Goal: Information Seeking & Learning: Learn about a topic

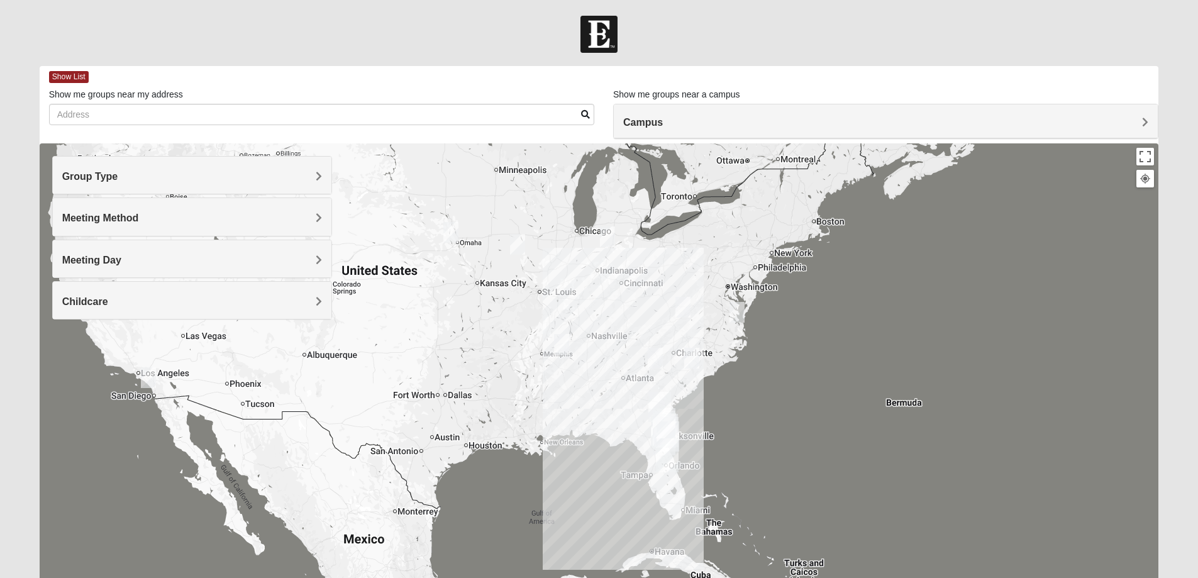
drag, startPoint x: 725, startPoint y: 218, endPoint x: 724, endPoint y: 308, distance: 90.5
click at [724, 308] on div at bounding box center [599, 394] width 1119 height 503
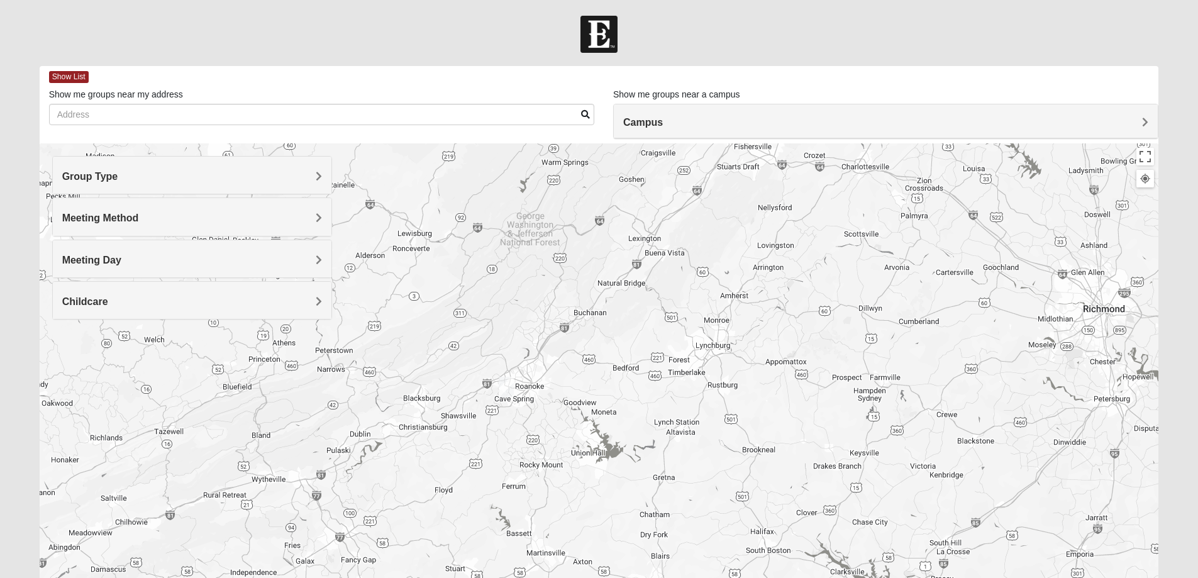
click at [505, 390] on img "Online Mens McCraven 24018" at bounding box center [506, 387] width 15 height 21
click at [438, 352] on span "Learn More" at bounding box center [427, 358] width 53 height 13
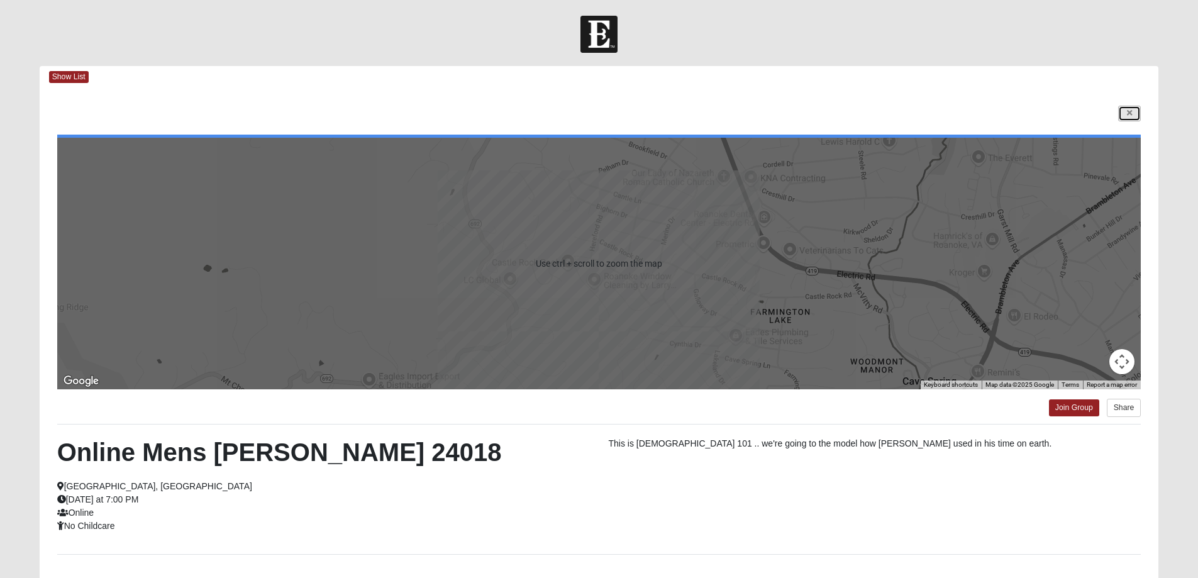
click at [1139, 113] on link at bounding box center [1129, 114] width 23 height 16
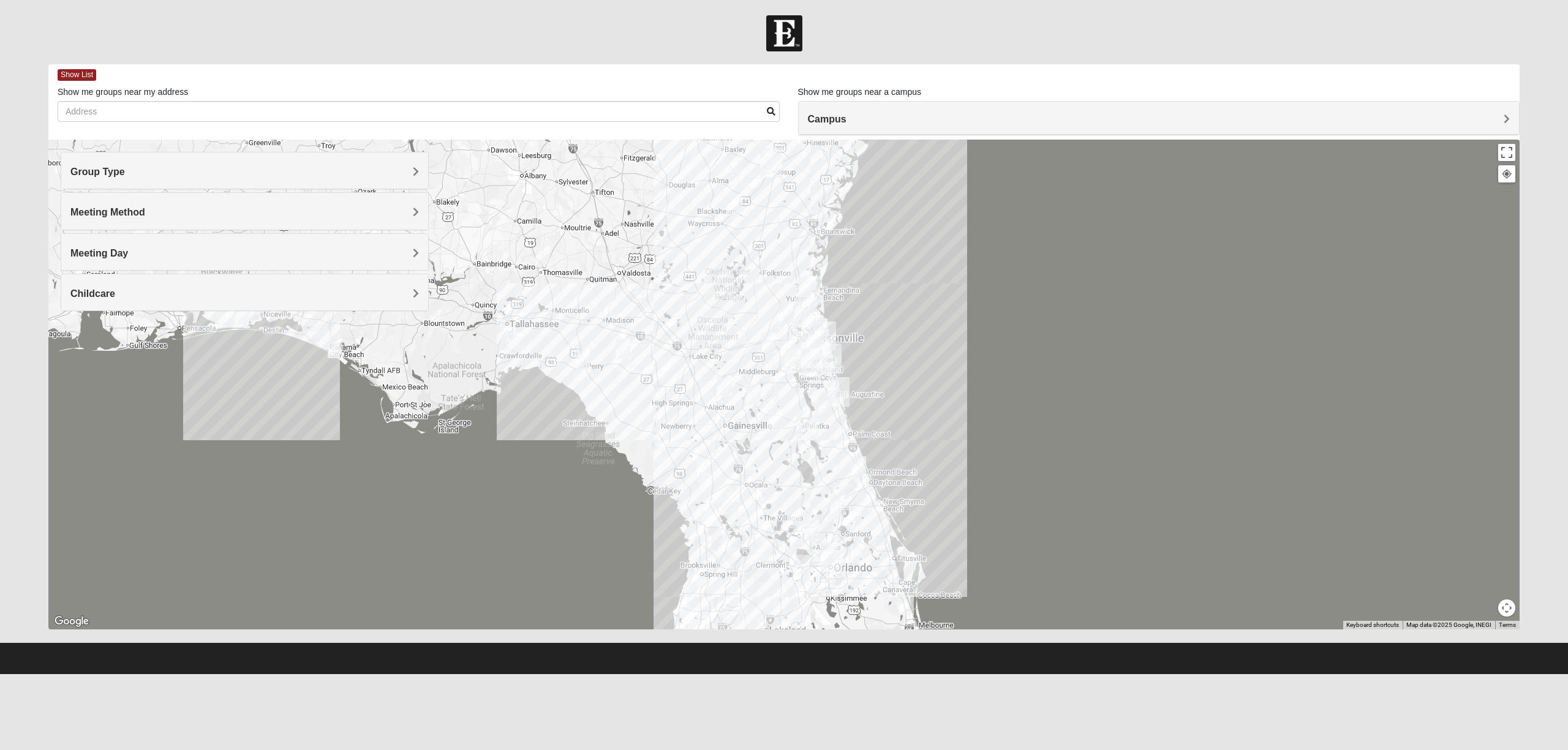
drag, startPoint x: 860, startPoint y: 613, endPoint x: 812, endPoint y: 320, distance: 296.9
click at [812, 320] on img "North Jax" at bounding box center [805, 313] width 22 height 29
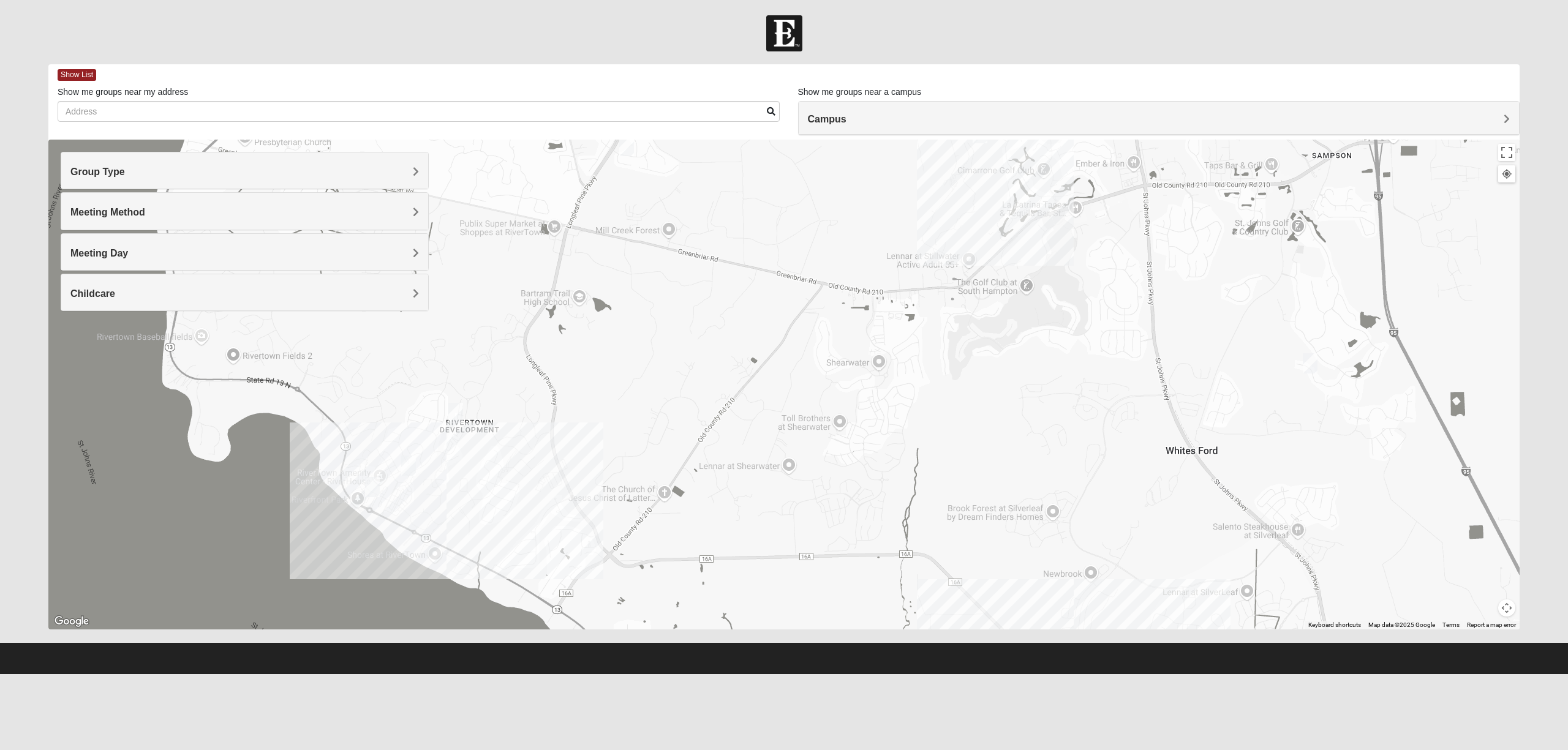
drag, startPoint x: 1087, startPoint y: 405, endPoint x: 959, endPoint y: 375, distance: 131.5
click at [959, 375] on div "Online Mens [PERSON_NAME] 24018 [DATE] PM Men Only Virtual No Childcare Learn M…" at bounding box center [784, 384] width 1472 height 490
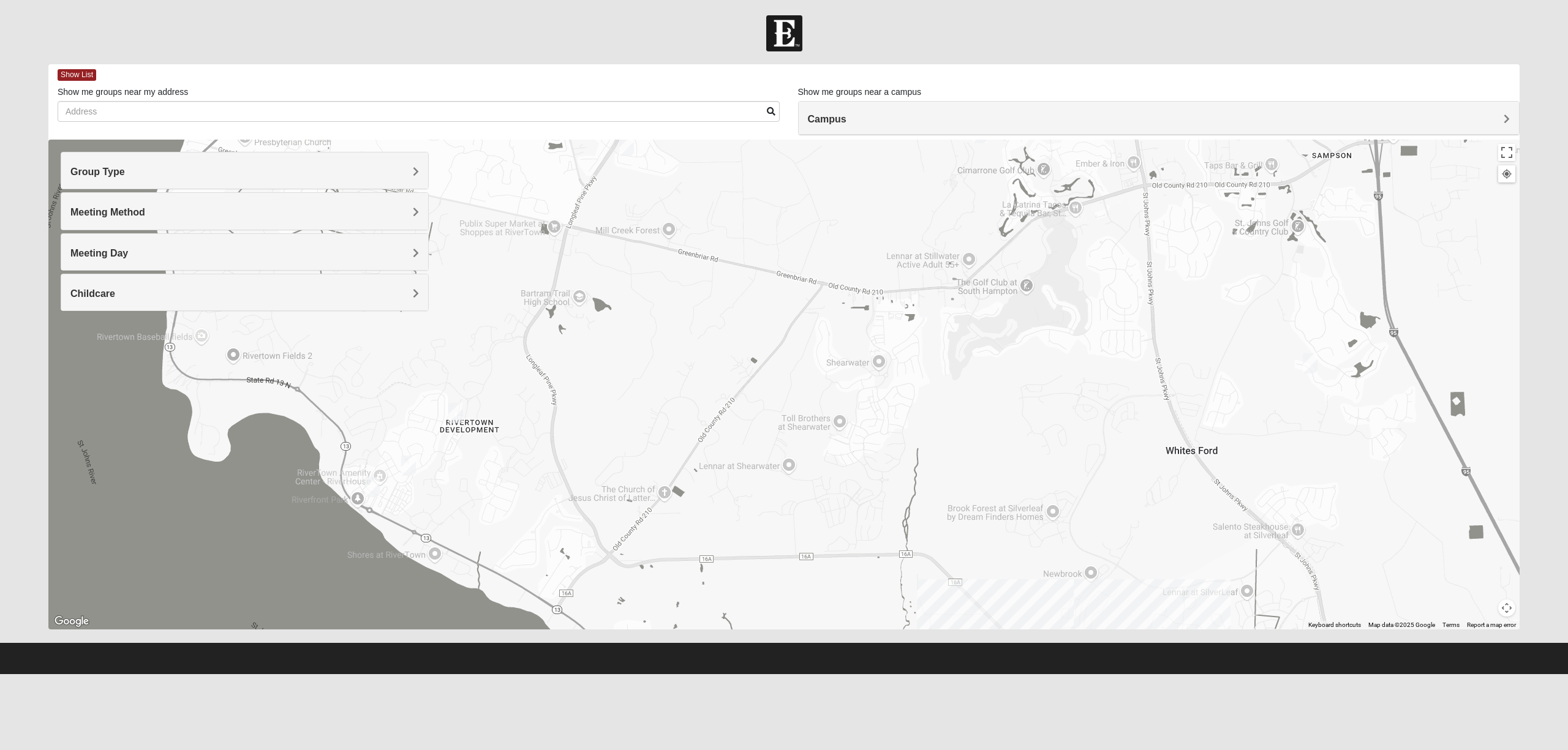
click at [1166, 365] on img "Mixed Stevens 32092" at bounding box center [1310, 363] width 15 height 20
click at [459, 415] on img "Mixed Hunt 32259" at bounding box center [455, 413] width 15 height 20
click at [407, 468] on img "Mixed Murphy 32259" at bounding box center [408, 466] width 15 height 20
click at [370, 486] on img "Mens Contreras 32259" at bounding box center [372, 487] width 15 height 20
click at [625, 150] on img "Mens Cathcart 32259" at bounding box center [627, 146] width 15 height 20
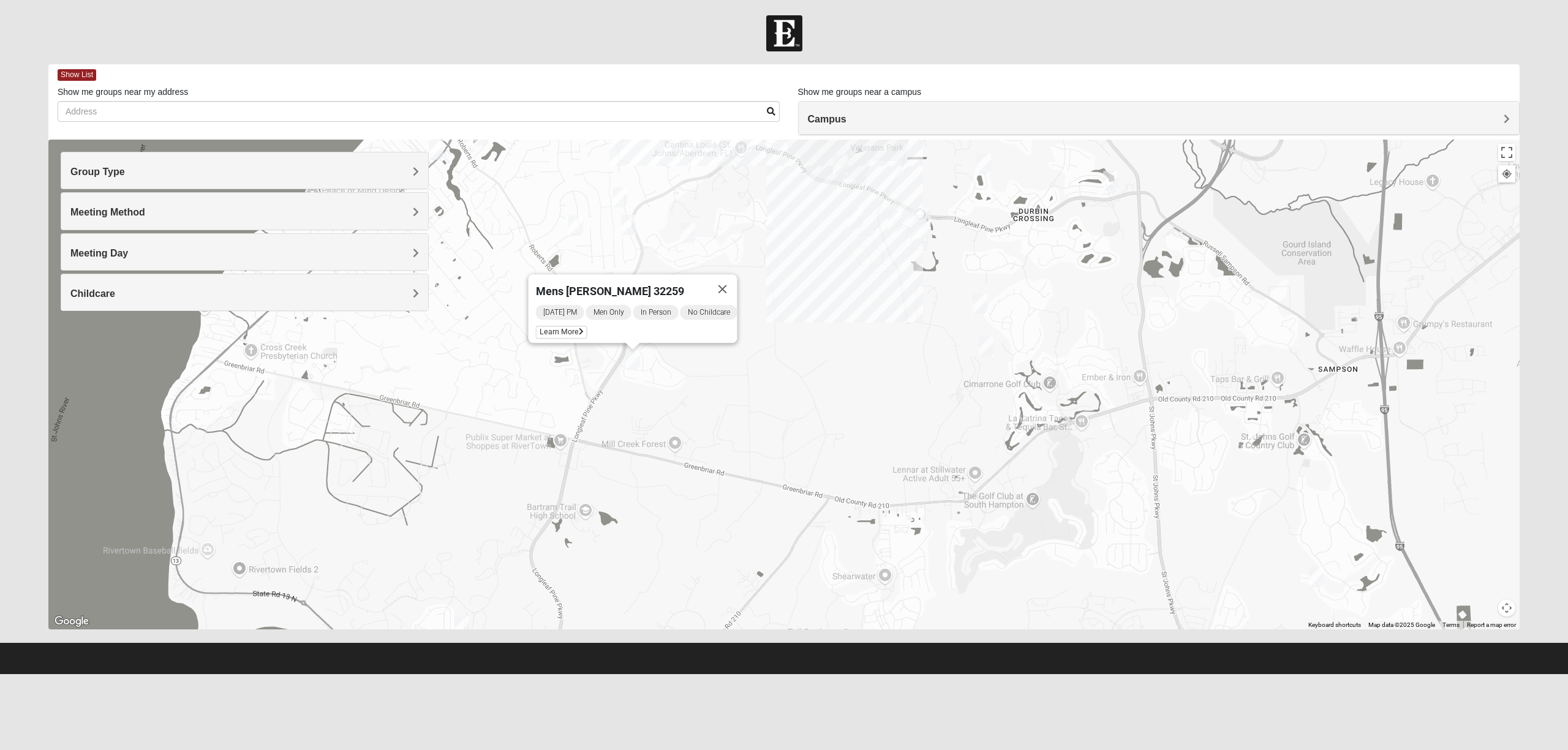
drag, startPoint x: 686, startPoint y: 287, endPoint x: 692, endPoint y: 380, distance: 93.2
click at [692, 380] on div "Mens [PERSON_NAME] 32259 [DATE] PM Men Only In Person No Childcare Learn More" at bounding box center [784, 384] width 1472 height 490
click at [623, 223] on img "Mixed Hayes 32259" at bounding box center [628, 225] width 15 height 20
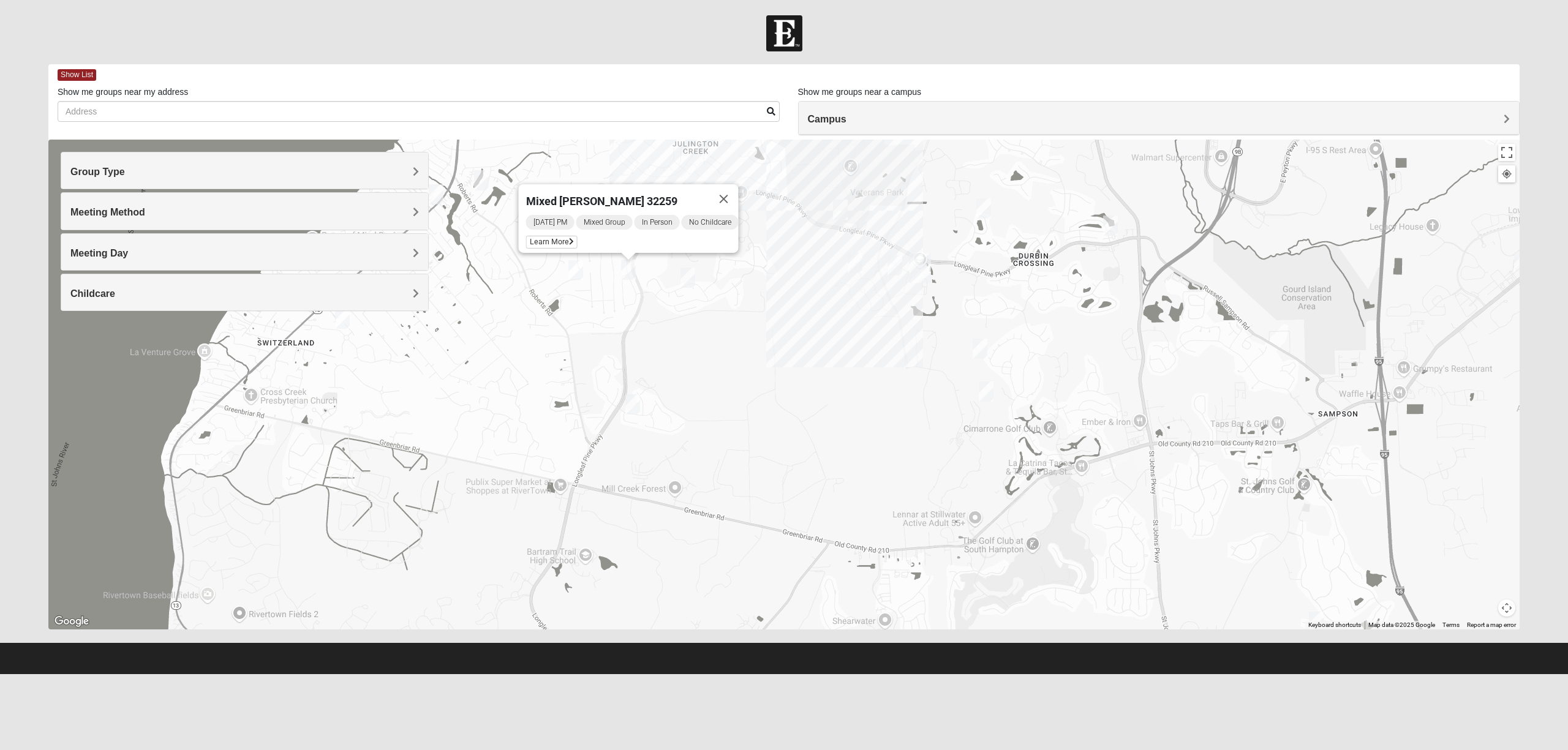
click at [687, 280] on img "Mens Clark 32259" at bounding box center [687, 278] width 15 height 20
click at [687, 327] on div "Mens [PERSON_NAME] 32259 [DATE] PM Men Only In Person No Childcare Learn More" at bounding box center [784, 384] width 1472 height 490
click at [575, 270] on img "Mixed Baker 32259" at bounding box center [575, 270] width 15 height 20
click at [675, 191] on button "Close" at bounding box center [671, 200] width 29 height 29
click at [619, 244] on img "Womens Crane 32259" at bounding box center [620, 242] width 15 height 20
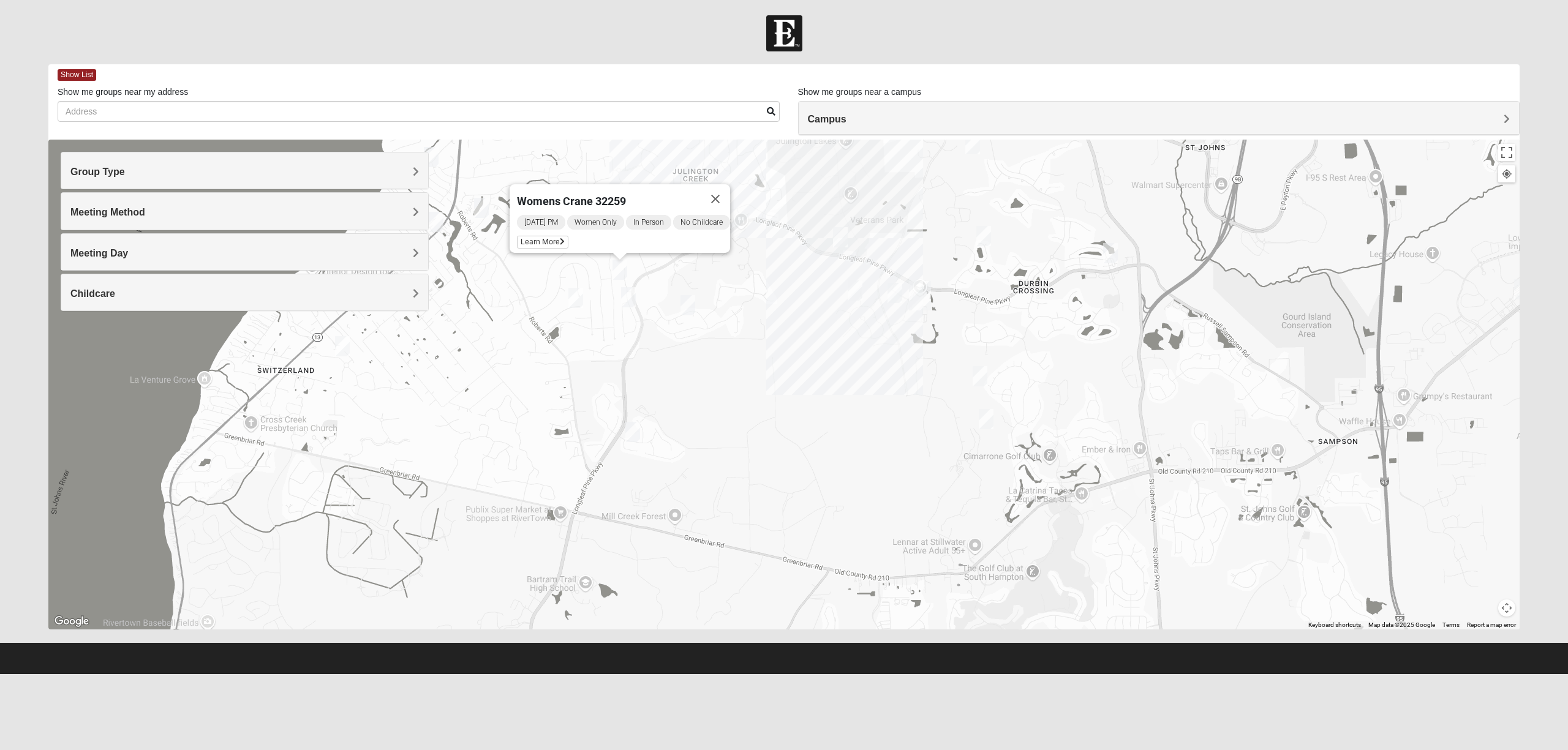
click at [710, 263] on div "Womens Crane 32259 [DATE] PM Women Only In Person No Childcare Learn More" at bounding box center [784, 384] width 1472 height 490
click at [857, 292] on img "Mixed Parks 32259" at bounding box center [855, 290] width 15 height 20
click at [892, 296] on img "Mixed Franzini 32259" at bounding box center [895, 292] width 15 height 20
click at [982, 296] on div "Mixed Franzini 32259 [DATE] PM Mixed Group In Person Childcare Learn More" at bounding box center [784, 384] width 1472 height 490
click at [988, 215] on button "Close" at bounding box center [984, 222] width 29 height 29
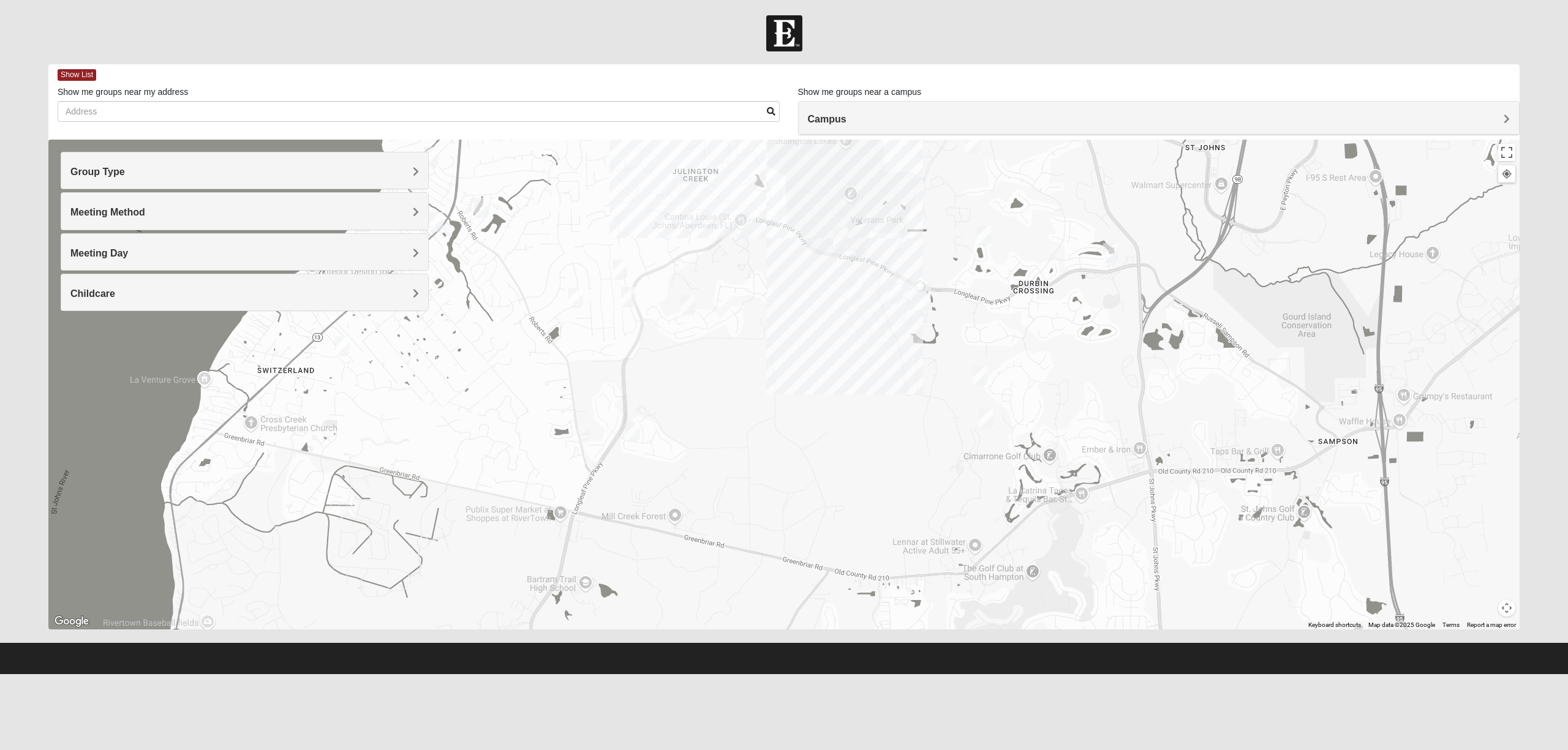
click at [985, 239] on img "Mixed Stamper 32259" at bounding box center [983, 236] width 15 height 20
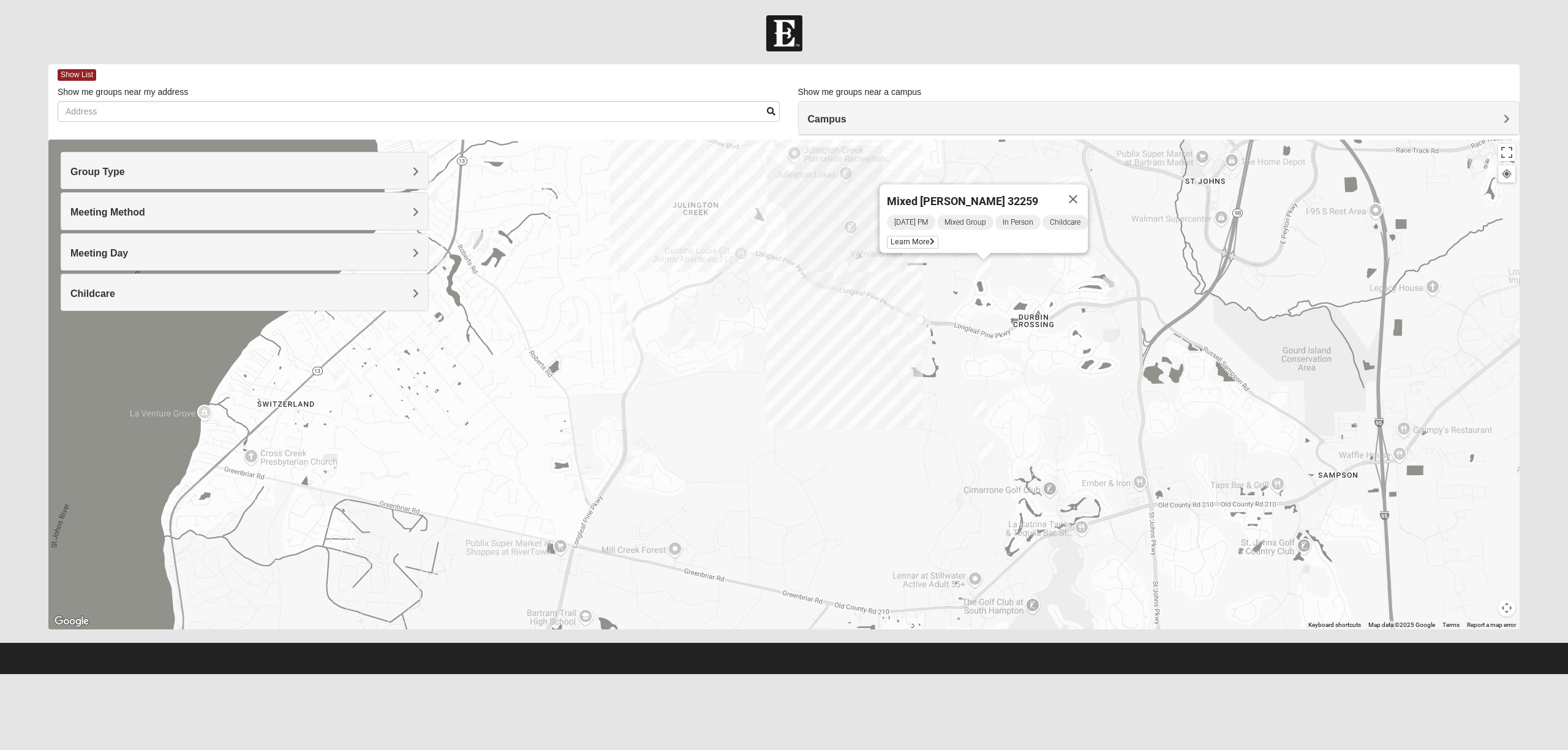
click at [1105, 289] on img "Womens Caro 32259" at bounding box center [1110, 286] width 15 height 20
click at [974, 171] on img "Mixed Chung 32259" at bounding box center [973, 177] width 15 height 20
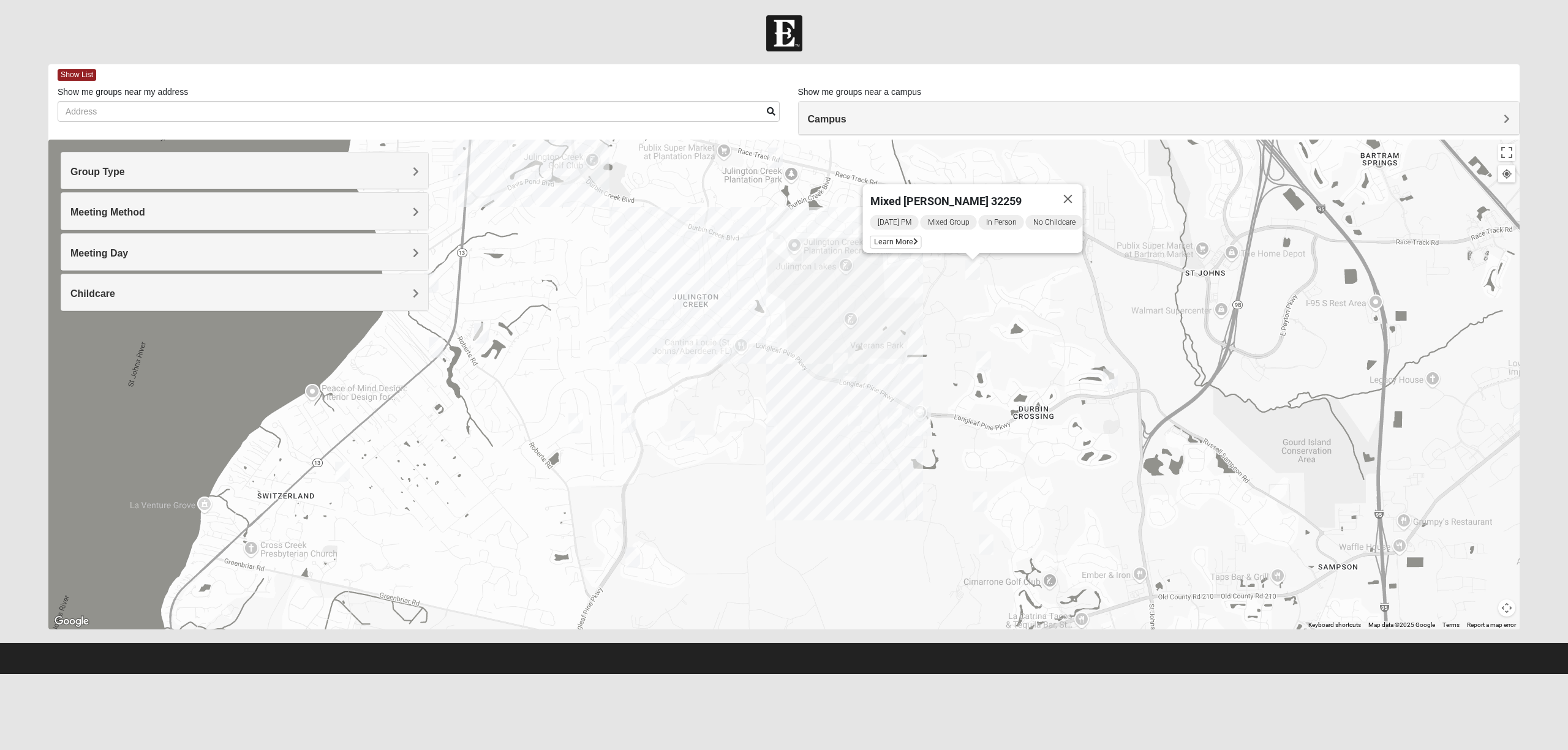
click at [836, 370] on img "Mixed Clark 32259" at bounding box center [840, 362] width 15 height 20
click at [996, 544] on div "Mixed [PERSON_NAME] 32259 [DATE] PM Mixed Group In Person Childcare Learn More" at bounding box center [784, 384] width 1472 height 490
click at [991, 544] on img "Mens McClafferty 32095" at bounding box center [986, 544] width 15 height 20
click at [1032, 416] on div "Mens [PERSON_NAME] 32095 [DATE] AM Men Only In Person No Childcare Learn More" at bounding box center [784, 384] width 1472 height 490
click at [985, 441] on div "[PERSON_NAME][GEOGRAPHIC_DATA] [PERSON_NAME][GEOGRAPHIC_DATA] [US_STATE] 32259 …" at bounding box center [784, 384] width 1472 height 490
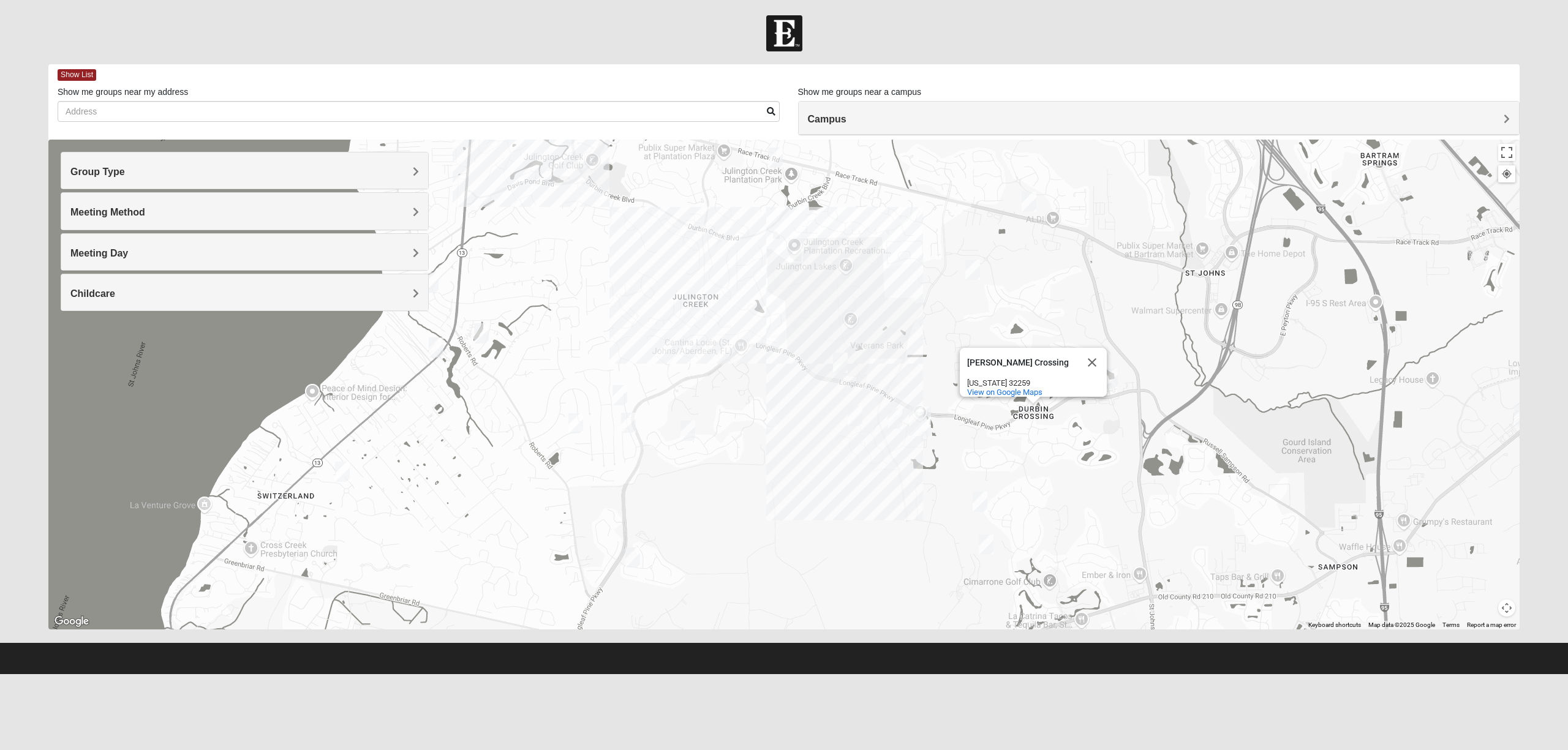
click at [985, 507] on img "Mens Caleb 32092" at bounding box center [979, 502] width 15 height 20
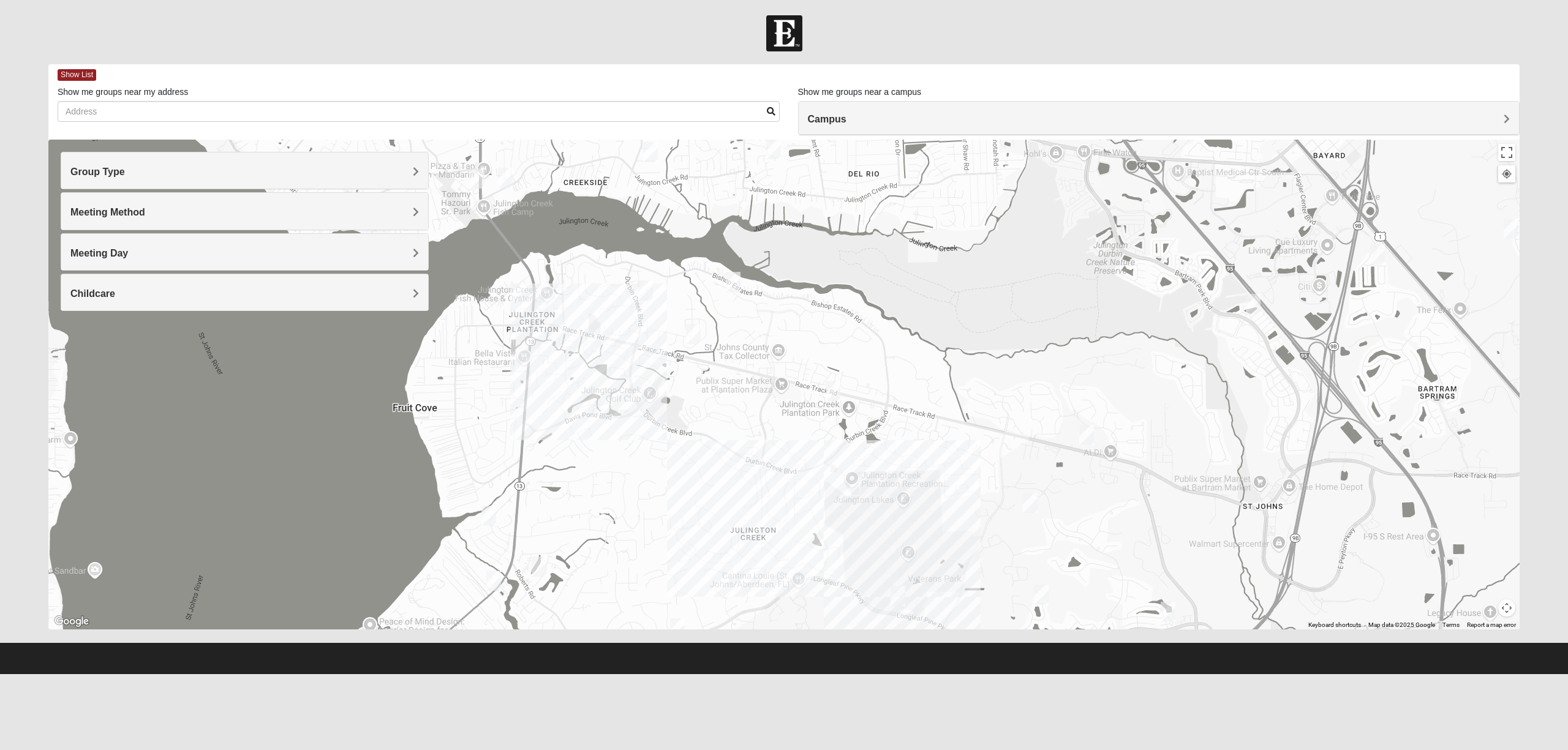
drag, startPoint x: 1178, startPoint y: 309, endPoint x: 1237, endPoint y: 547, distance: 245.2
click at [1166, 547] on div "Mens Caleb 32092 [DATE] AM Men Only In Person No Childcare Learn More" at bounding box center [784, 384] width 1472 height 490
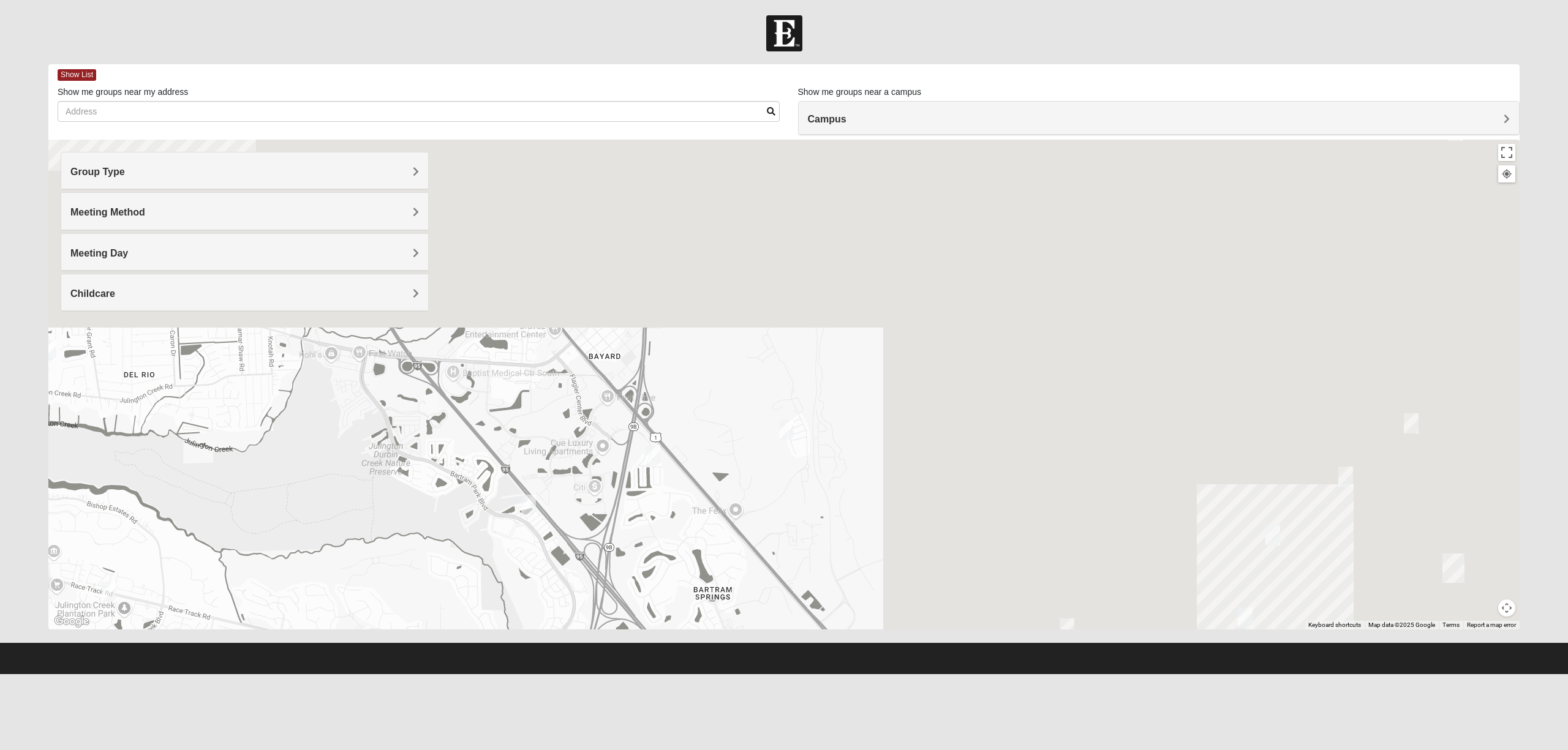
drag, startPoint x: 1251, startPoint y: 394, endPoint x: 831, endPoint y: 431, distance: 421.6
click at [525, 562] on div "Mens Caleb 32092 [DATE] AM Men Only In Person No Childcare Learn More" at bounding box center [784, 384] width 1472 height 490
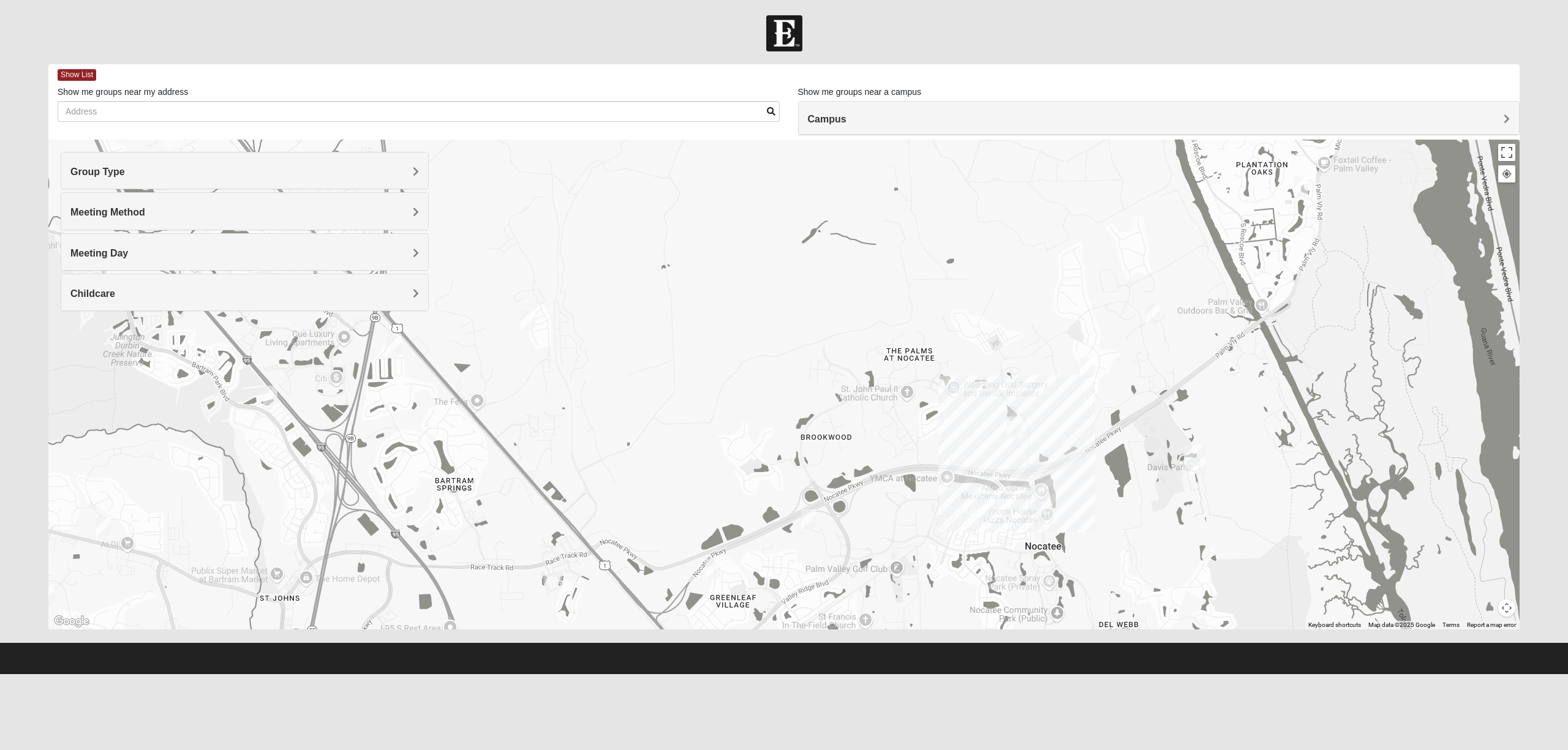
drag, startPoint x: 1219, startPoint y: 419, endPoint x: 958, endPoint y: 311, distance: 282.5
click at [958, 311] on div "Mens Caleb 32092 [DATE] AM Men Only In Person No Childcare Learn More" at bounding box center [784, 384] width 1472 height 490
click at [1166, 461] on img "Ponte Vedra" at bounding box center [1195, 459] width 22 height 29
click at [1134, 367] on div "[GEOGRAPHIC_DATA] [STREET_ADDRESS][PERSON_NAME][PERSON_NAME]" at bounding box center [784, 384] width 1472 height 490
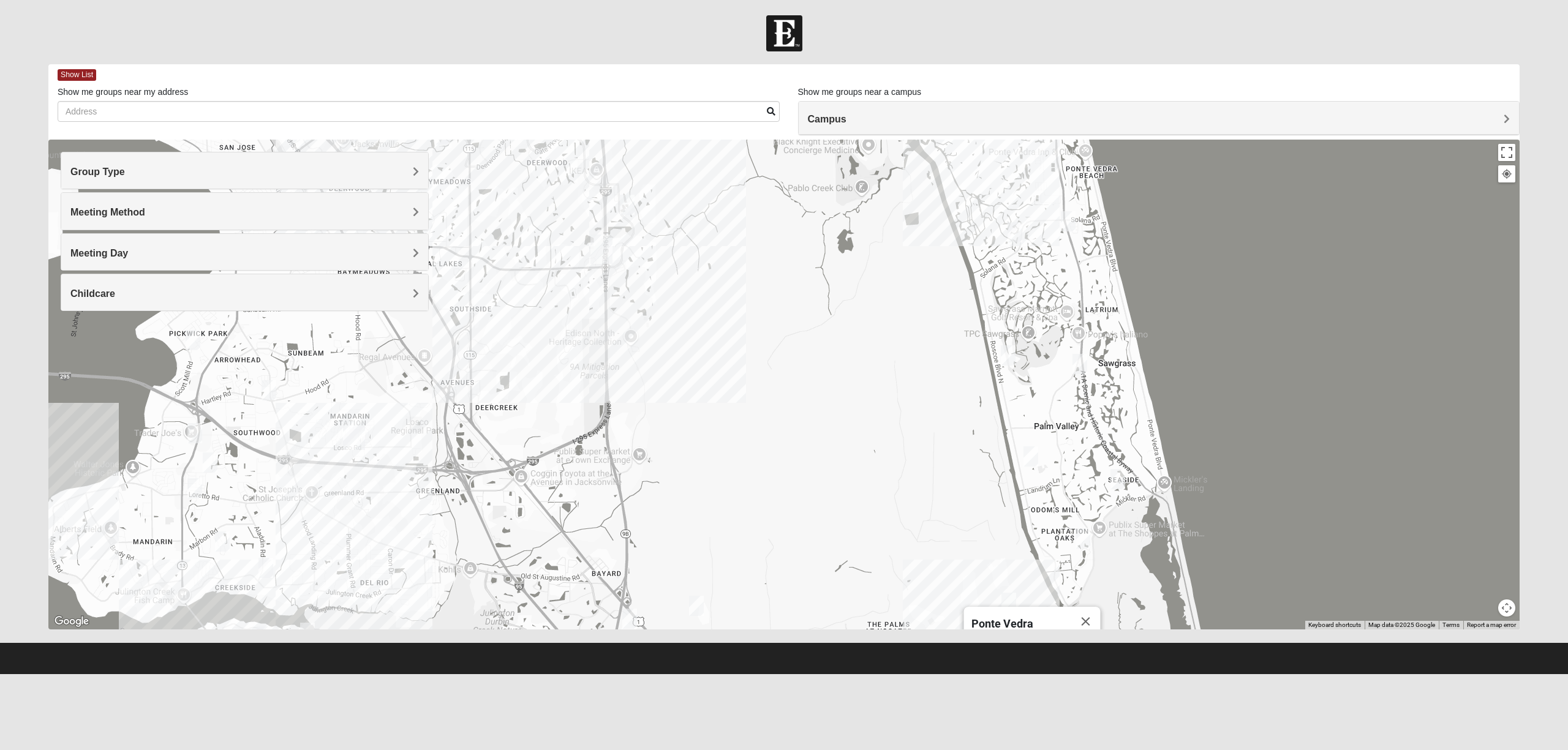
drag, startPoint x: 1191, startPoint y: 261, endPoint x: 1059, endPoint y: 532, distance: 301.4
click at [1059, 532] on div "[GEOGRAPHIC_DATA] [STREET_ADDRESS][PERSON_NAME][PERSON_NAME]" at bounding box center [784, 384] width 1472 height 490
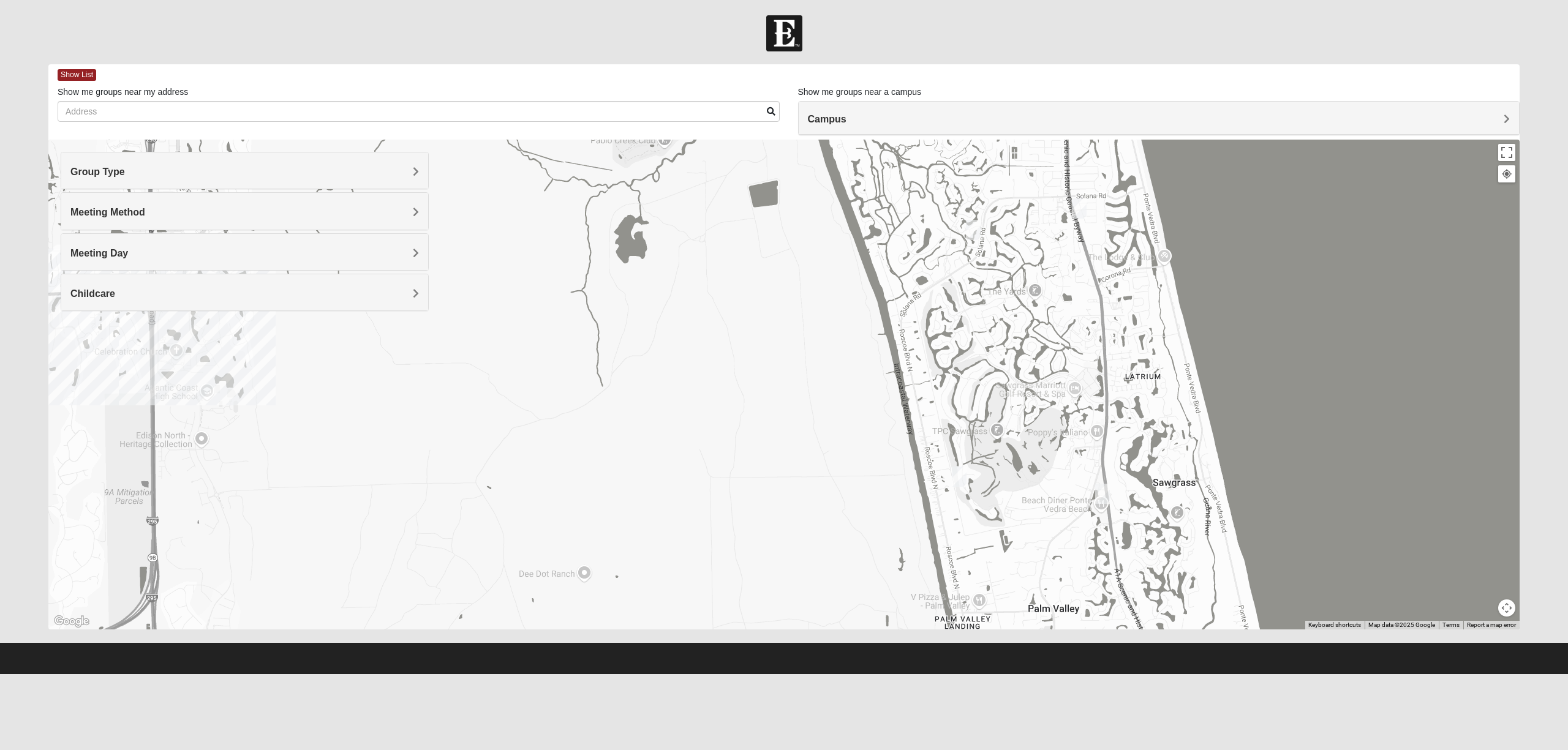
click at [1079, 210] on img "Mens Conway 32082" at bounding box center [1079, 208] width 15 height 20
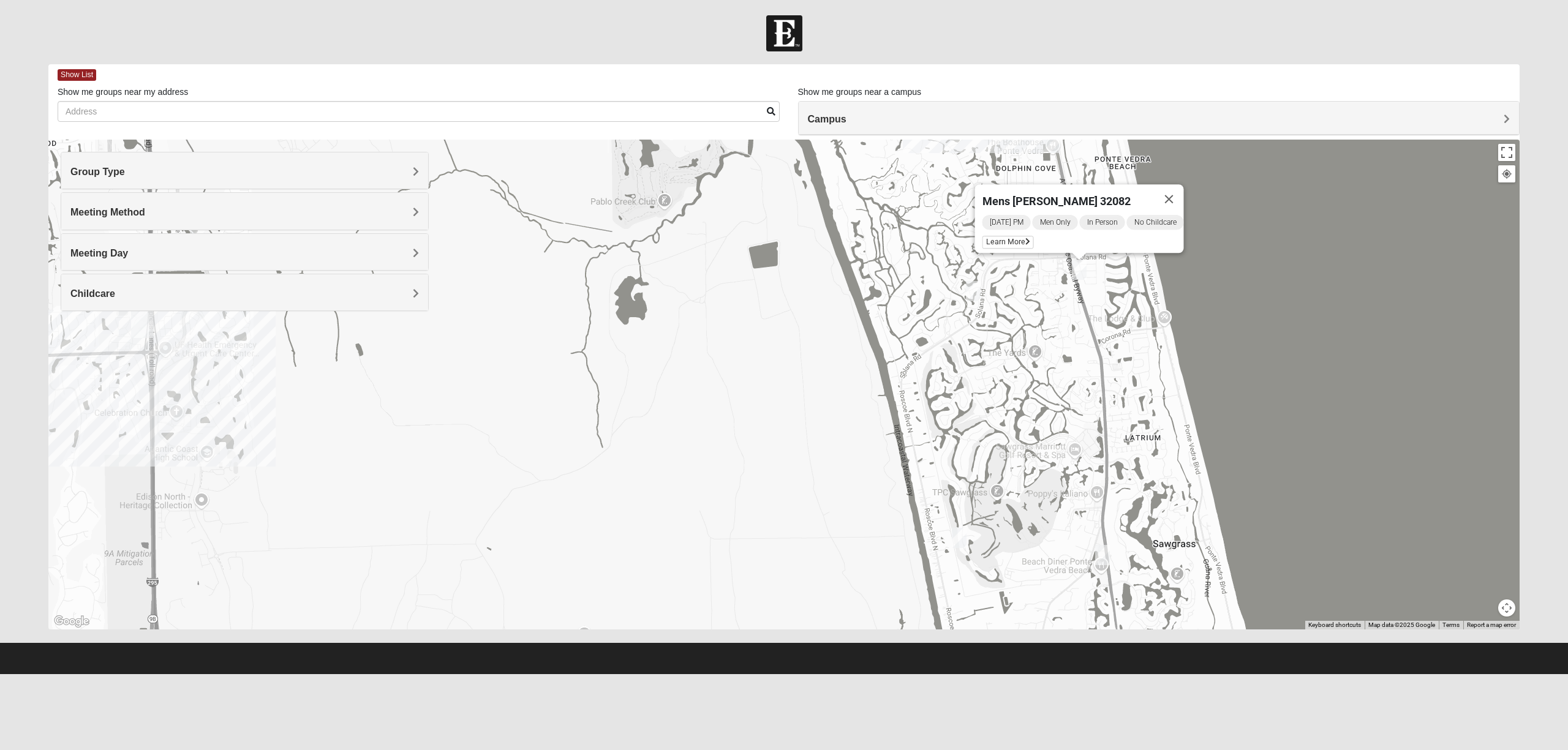
click at [1100, 558] on img "Mens Sopchak 32082" at bounding box center [1102, 554] width 15 height 20
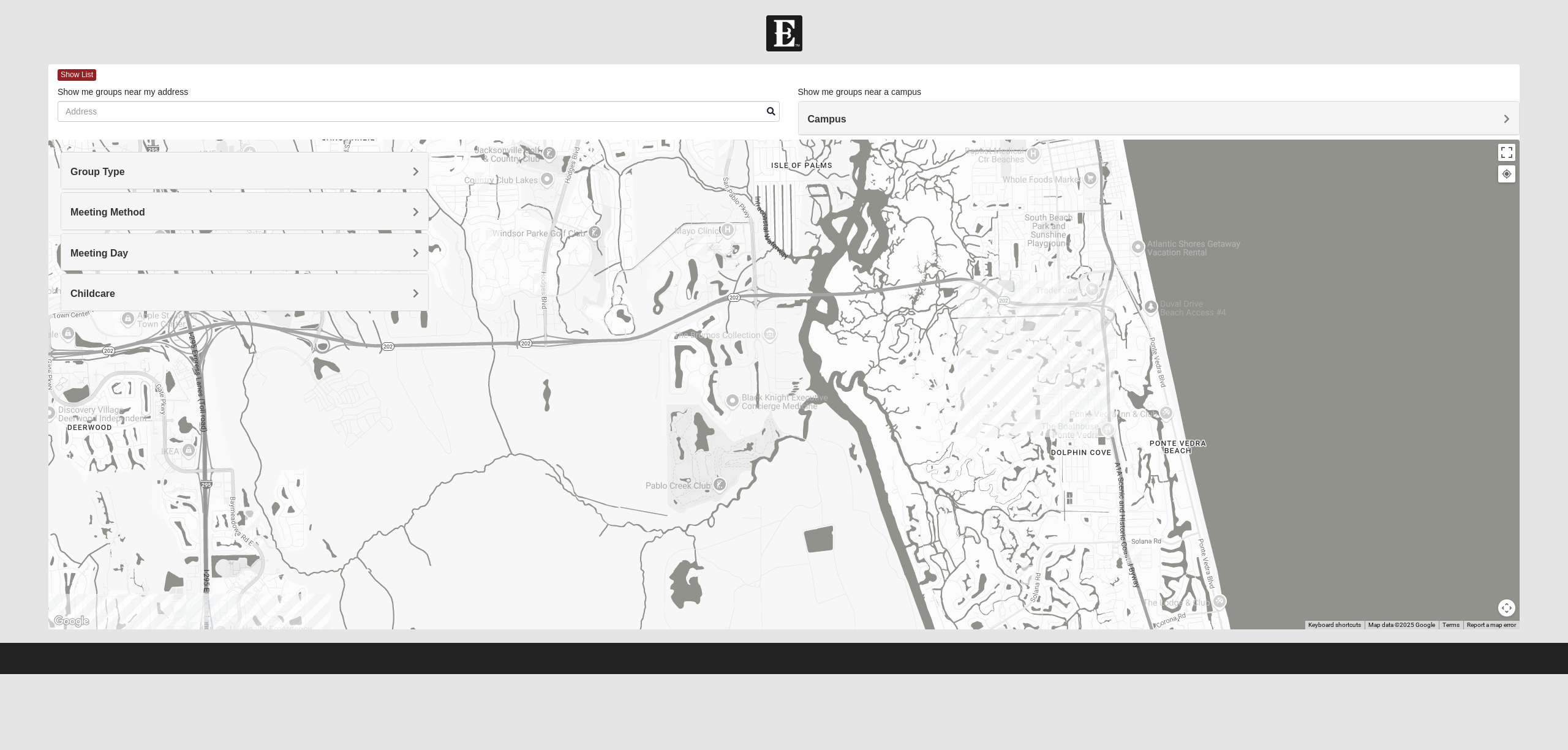
drag, startPoint x: 961, startPoint y: 397, endPoint x: 1017, endPoint y: 694, distance: 302.2
click at [1017, 562] on html "Log In Find A Group Error Show List Loading Groups" at bounding box center [784, 337] width 1568 height 674
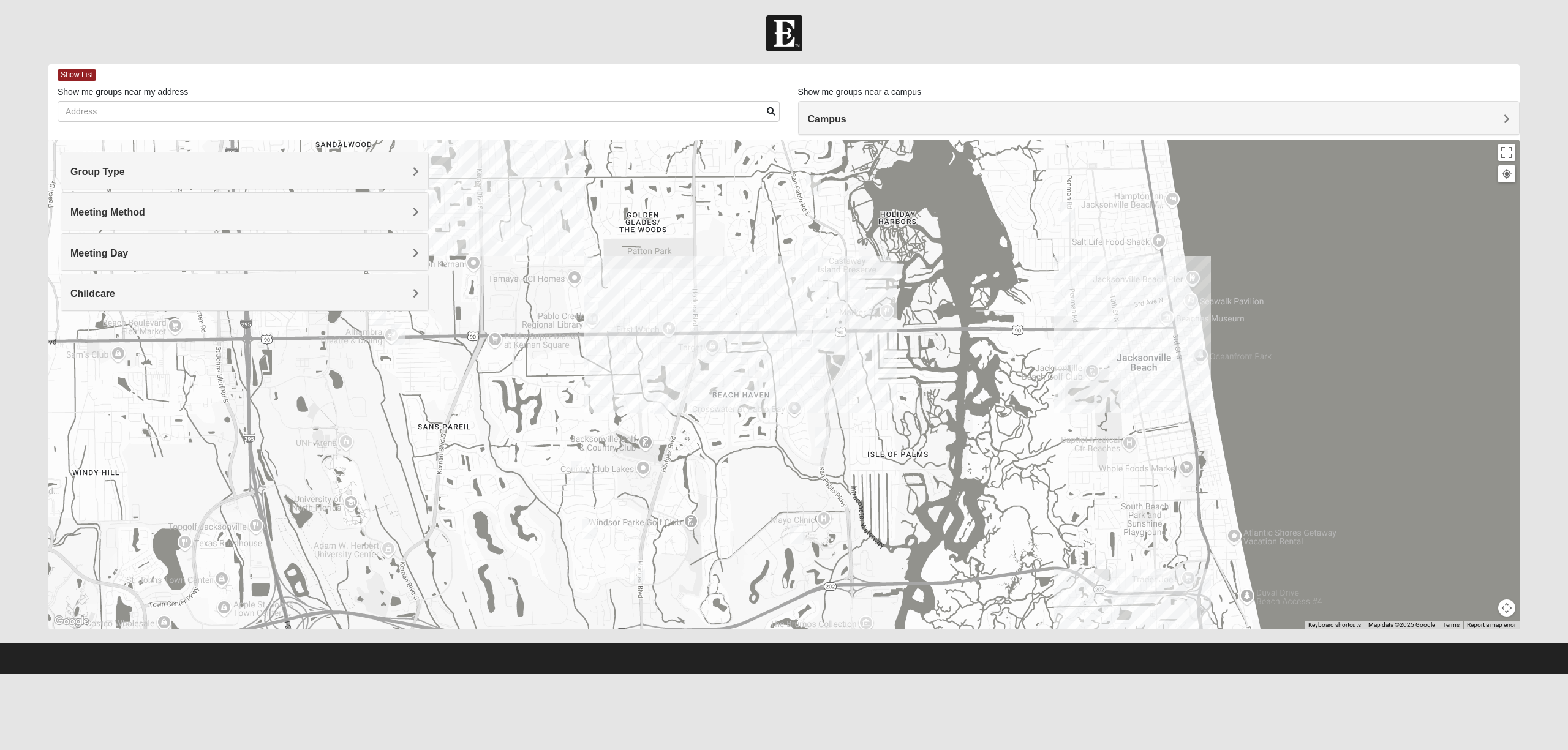
drag, startPoint x: 953, startPoint y: 368, endPoint x: 1052, endPoint y: 658, distance: 306.4
click at [1052, 562] on form "Log In Find A Group Error Show List Loading Groups" at bounding box center [784, 345] width 1568 height 658
click at [827, 332] on img "San Pablo" at bounding box center [823, 333] width 22 height 29
click at [807, 335] on img "Mixed Ollier 32250" at bounding box center [804, 336] width 15 height 20
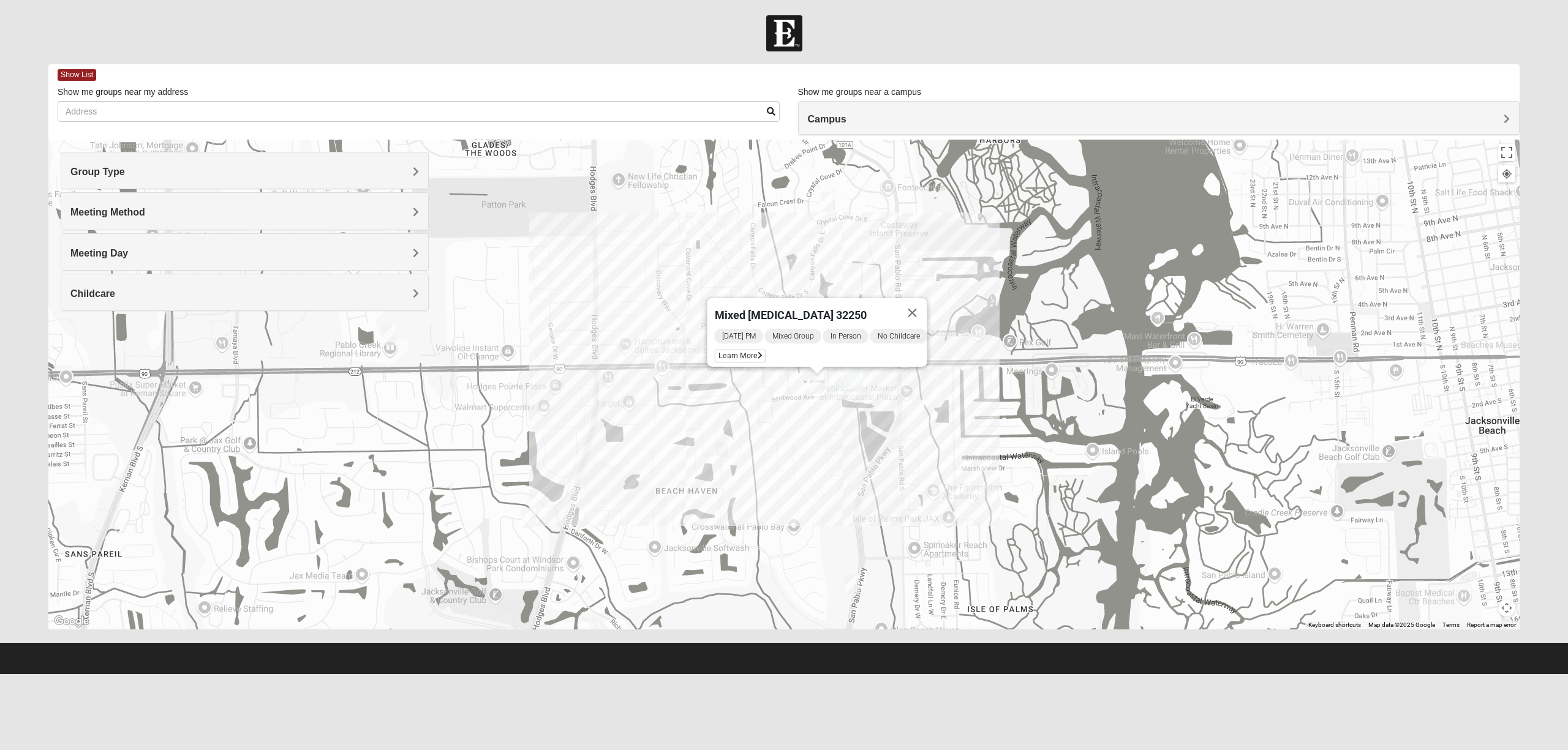
click at [525, 517] on img "1825 Mens Cason 32224" at bounding box center [528, 517] width 15 height 20
click at [854, 562] on img "Mixed Irish 32224" at bounding box center [852, 584] width 15 height 20
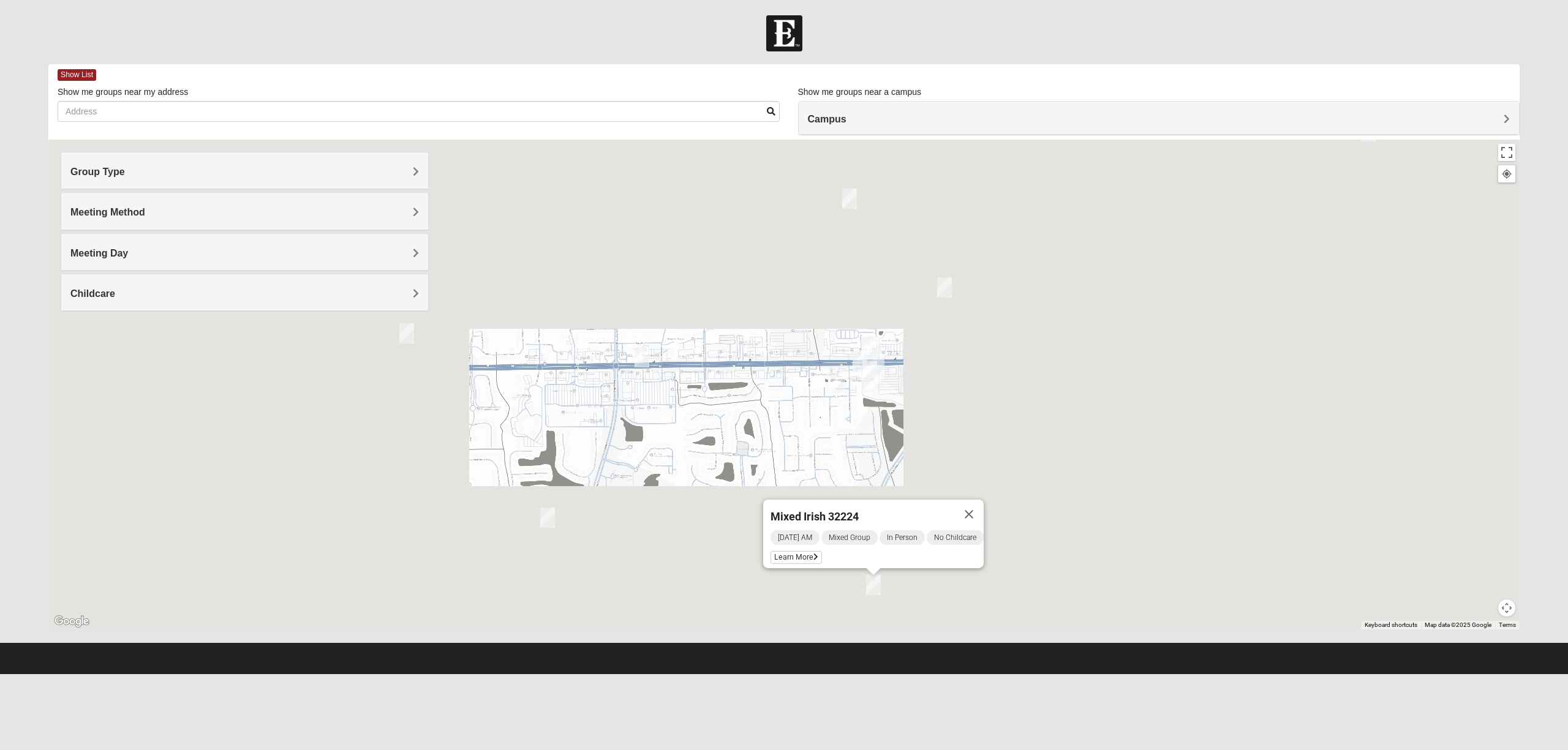
click at [637, 319] on div "Mixed Irish 32224 [DATE] AM Mixed Group In Person No Childcare Learn More" at bounding box center [784, 384] width 1472 height 490
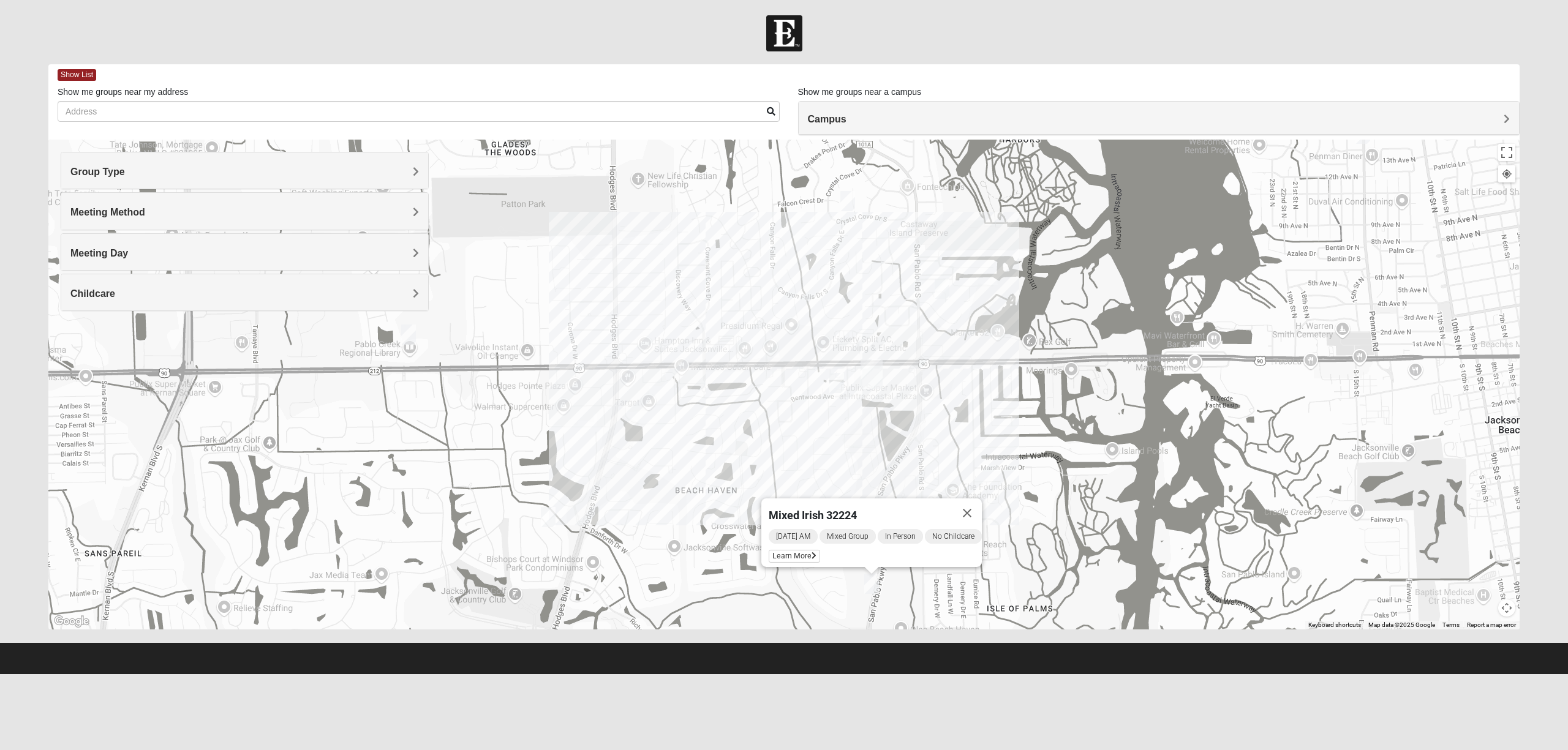
click at [638, 363] on div "Mixed Irish 32224 [DATE] AM Mixed Group In Person No Childcare Learn More" at bounding box center [784, 384] width 1472 height 490
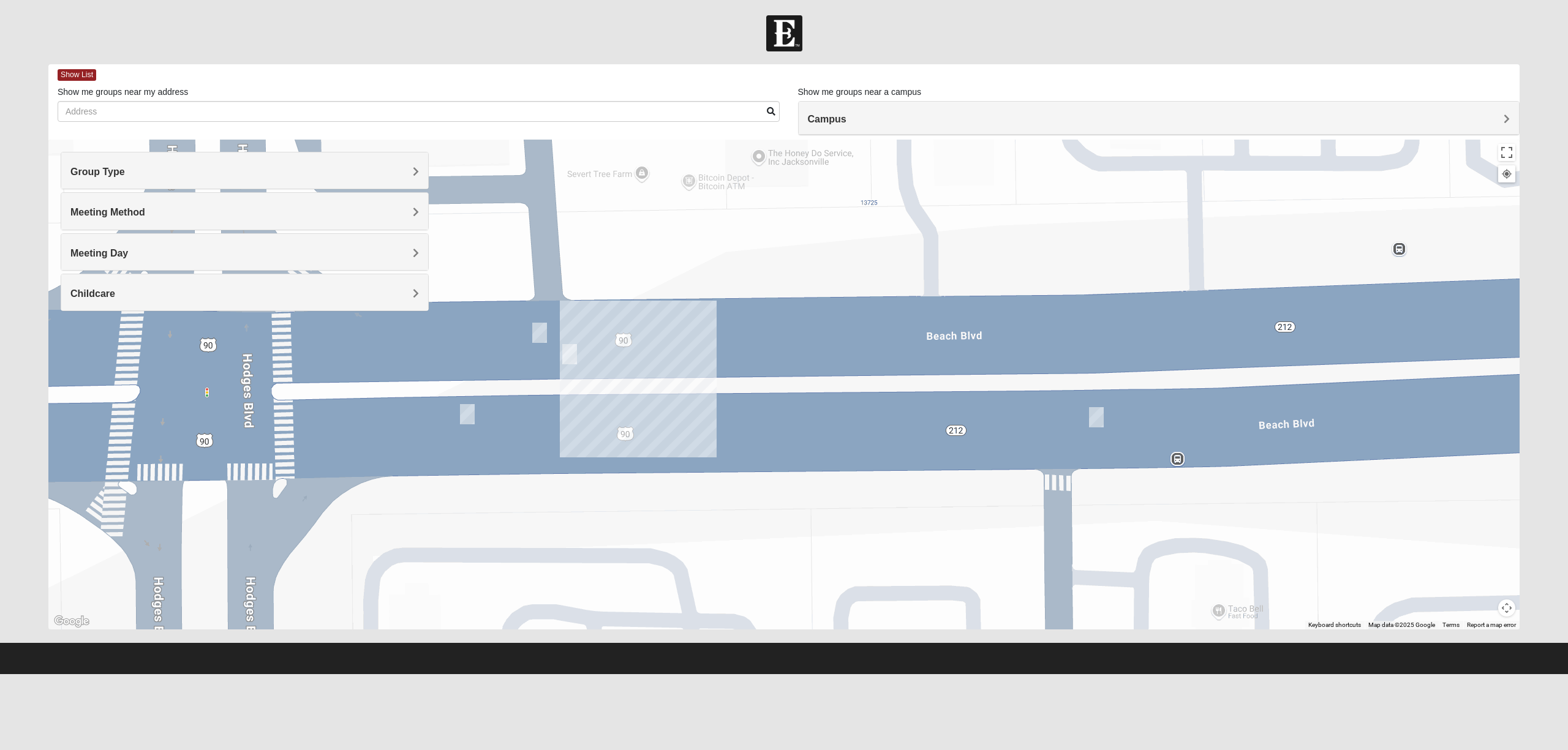
click at [535, 339] on img "Mens Dobson 32224" at bounding box center [539, 332] width 15 height 20
click at [468, 423] on img "Mens Swaim 32224" at bounding box center [467, 414] width 15 height 20
click at [1103, 416] on img "Mens Brown 32224" at bounding box center [1096, 417] width 15 height 20
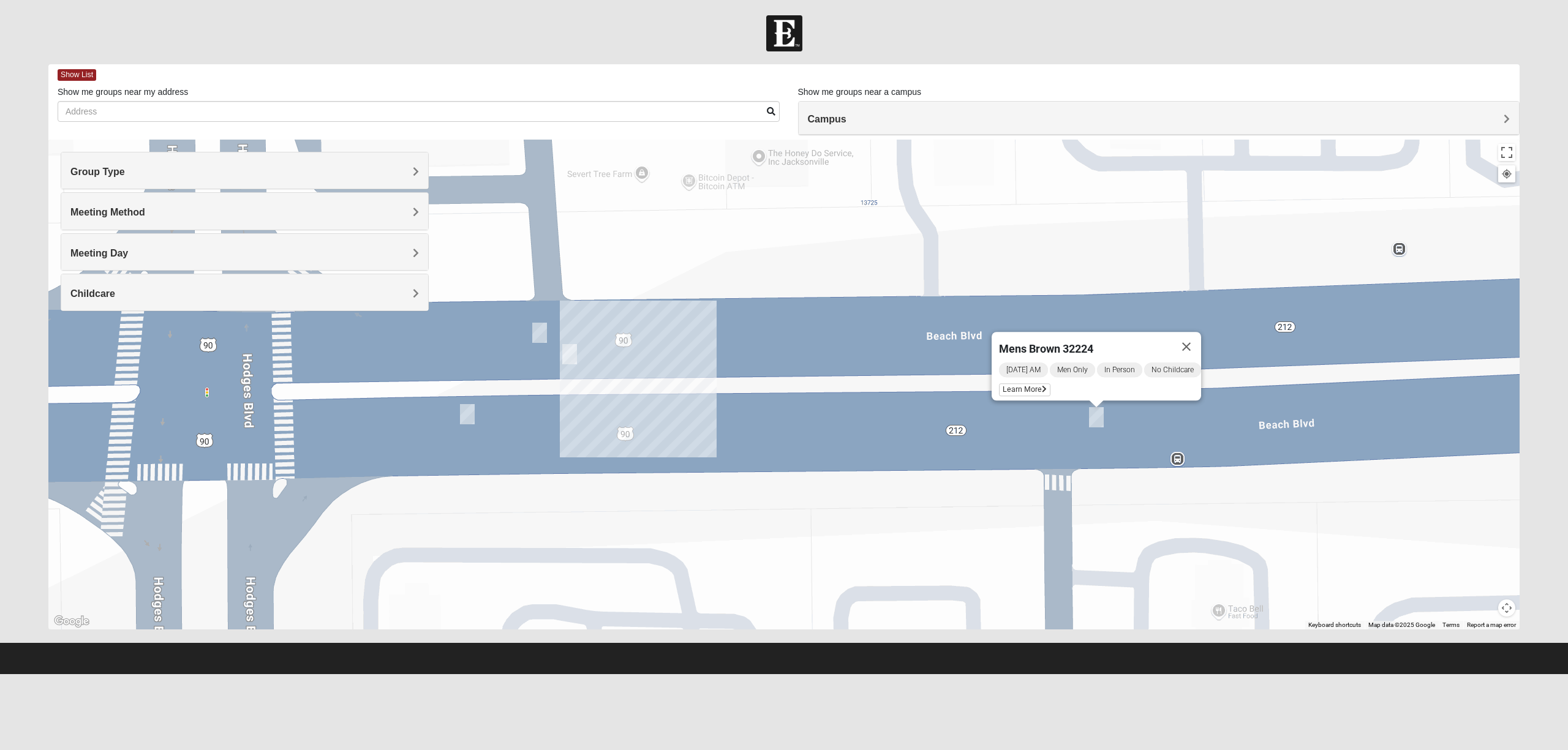
click at [560, 354] on div "Mens Brown 32224 [DATE] AM Men Only In Person No Childcare Learn More" at bounding box center [784, 384] width 1472 height 490
click at [562, 356] on img "1825 Womens Annis/Ferguson 32246" at bounding box center [569, 354] width 15 height 20
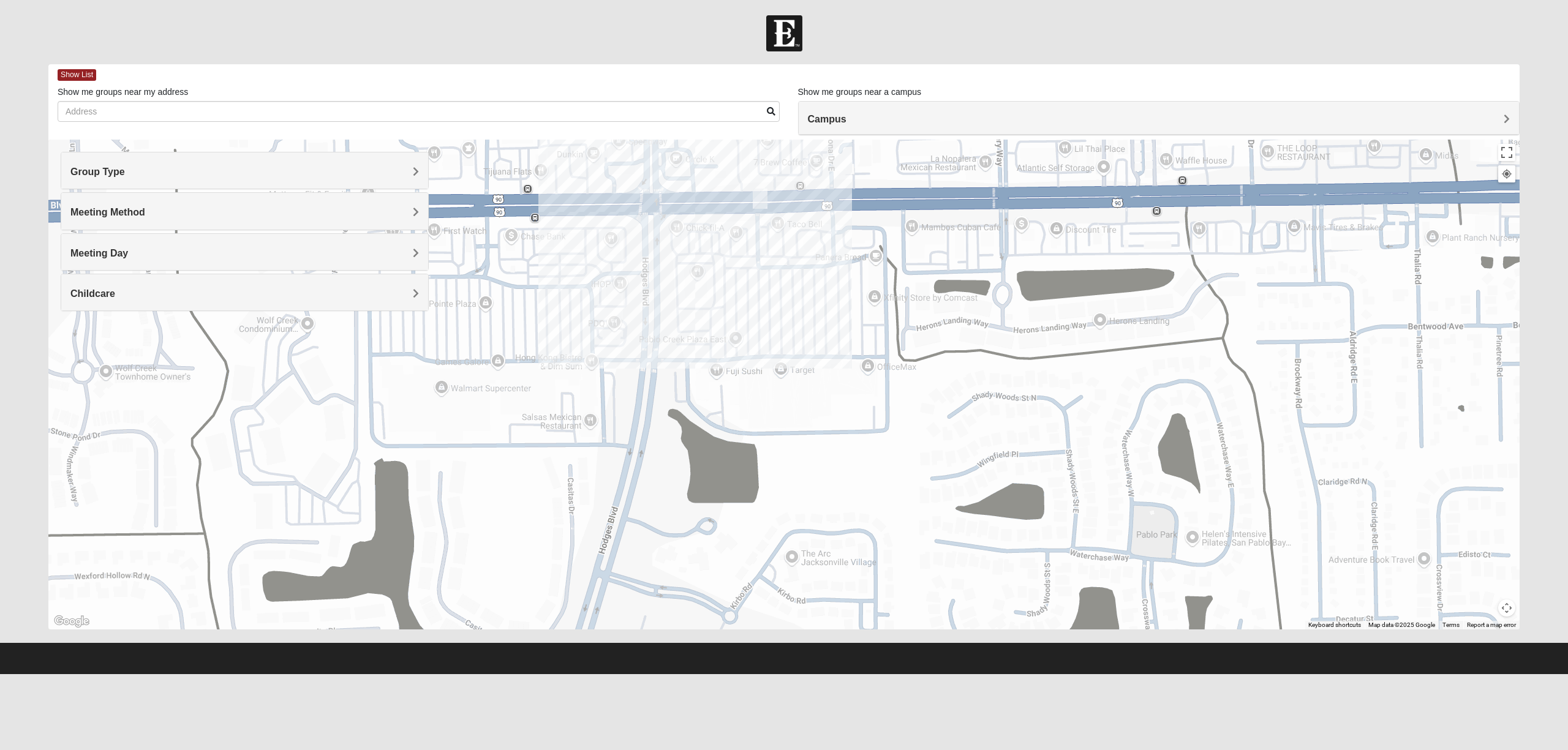
drag, startPoint x: 545, startPoint y: 479, endPoint x: 685, endPoint y: 222, distance: 292.7
click at [685, 222] on div at bounding box center [784, 384] width 1472 height 490
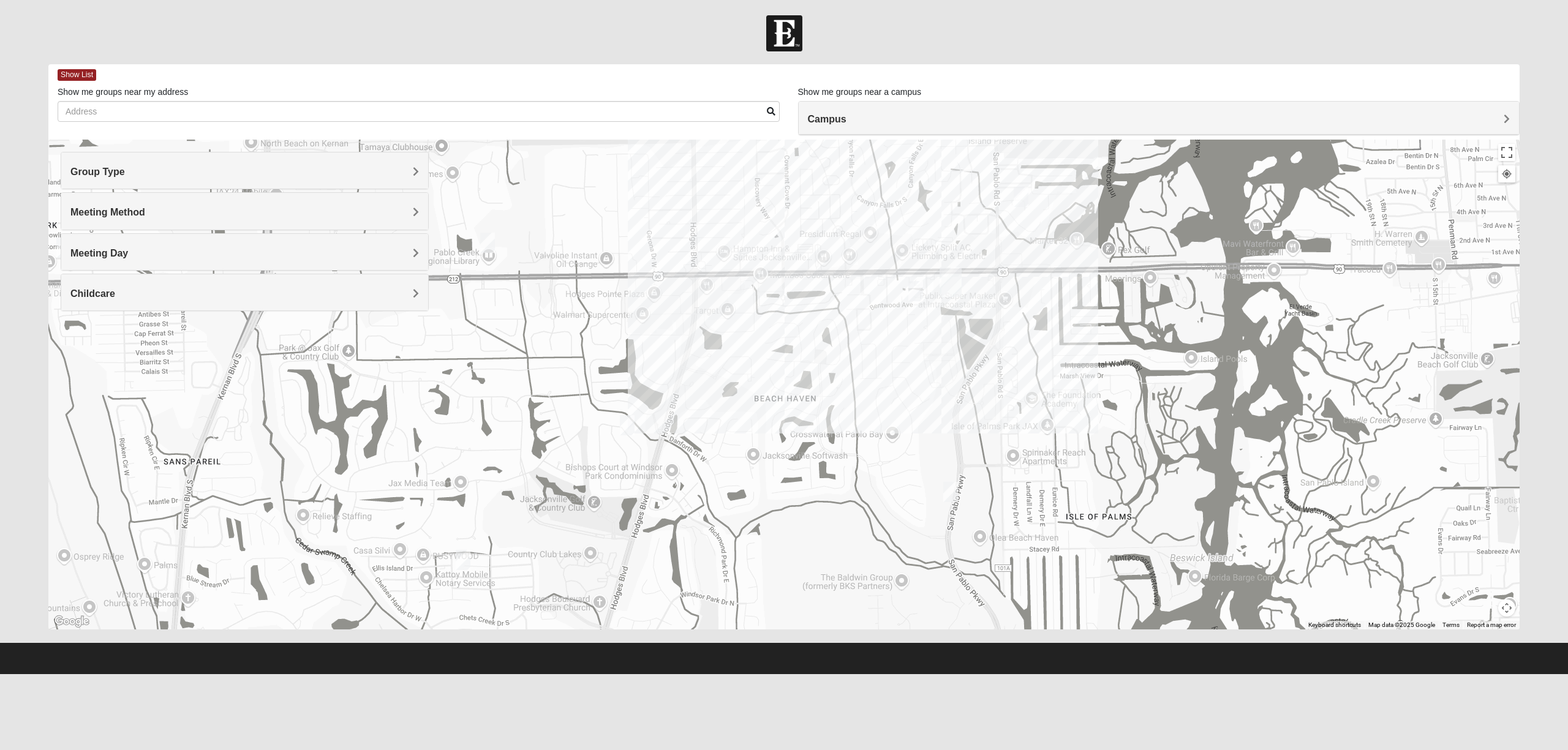
drag, startPoint x: 626, startPoint y: 550, endPoint x: 661, endPoint y: 434, distance: 121.2
click at [661, 434] on div at bounding box center [784, 384] width 1472 height 490
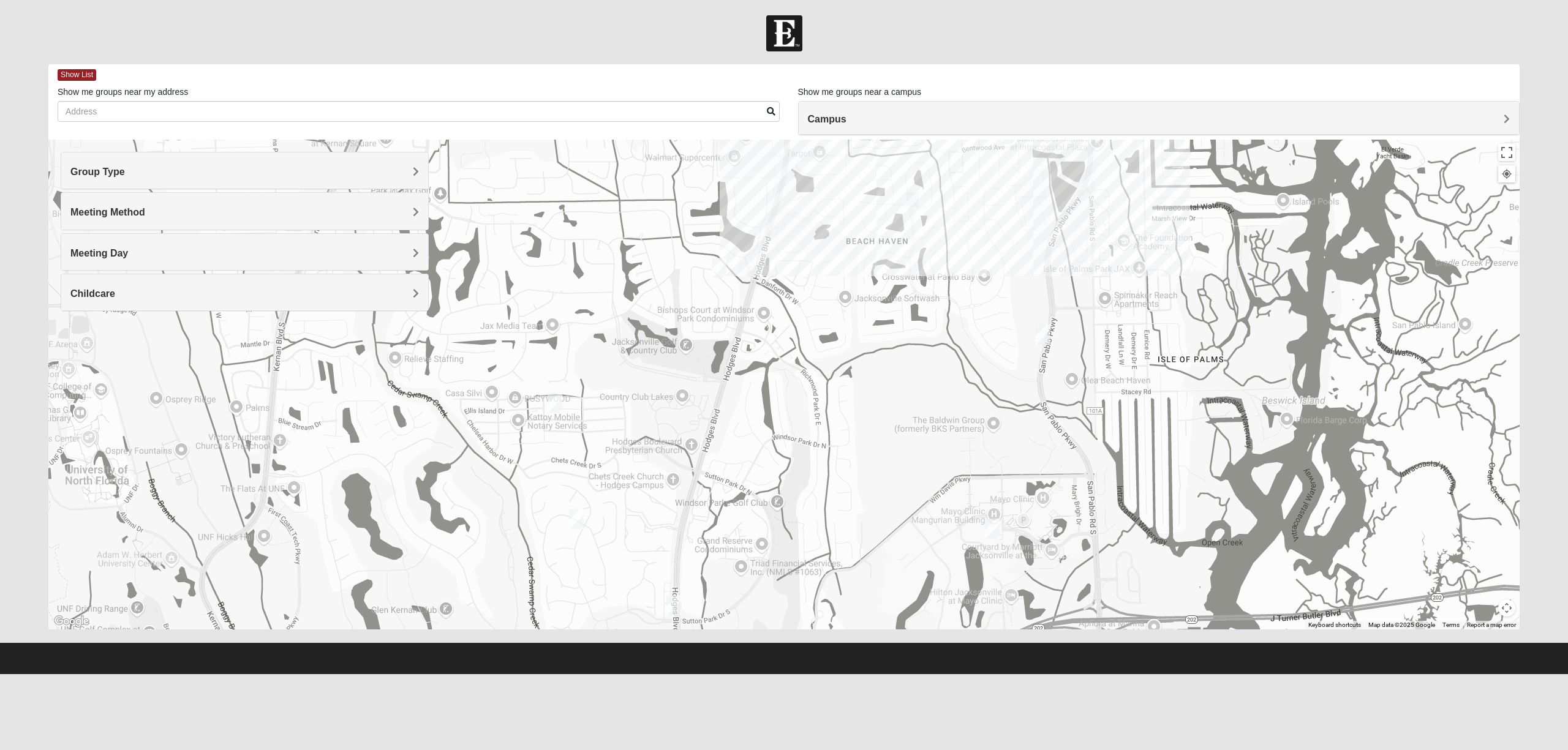
drag, startPoint x: 498, startPoint y: 544, endPoint x: 601, endPoint y: 394, distance: 182.0
click at [594, 389] on div at bounding box center [784, 384] width 1472 height 490
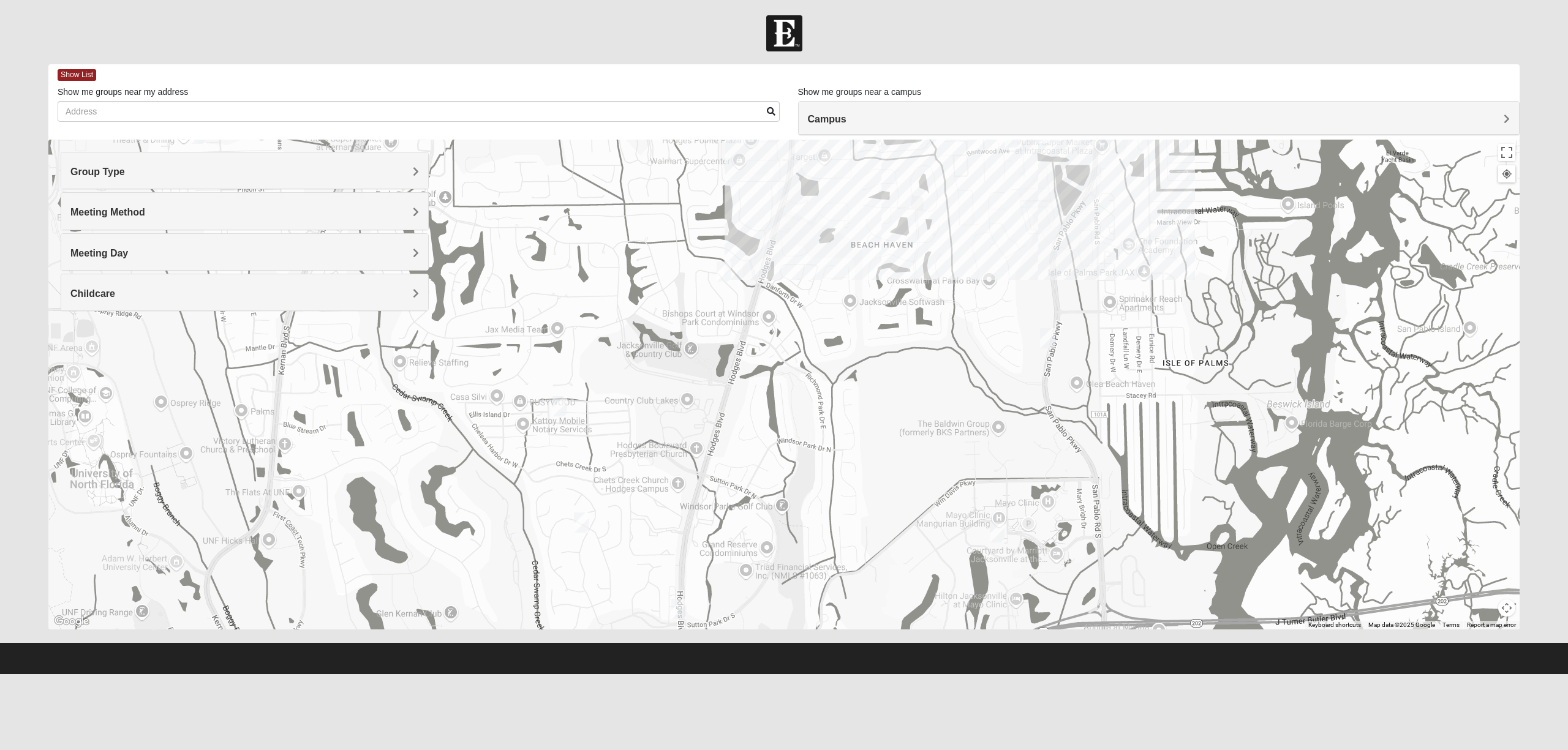
click at [581, 517] on img "1825 Womens Brunetti 32224" at bounding box center [581, 522] width 15 height 20
click at [677, 562] on img "Mens Howard/Glee 32224" at bounding box center [679, 609] width 15 height 20
click at [680, 562] on img "Mens Howard/Glee 32224" at bounding box center [679, 609] width 15 height 20
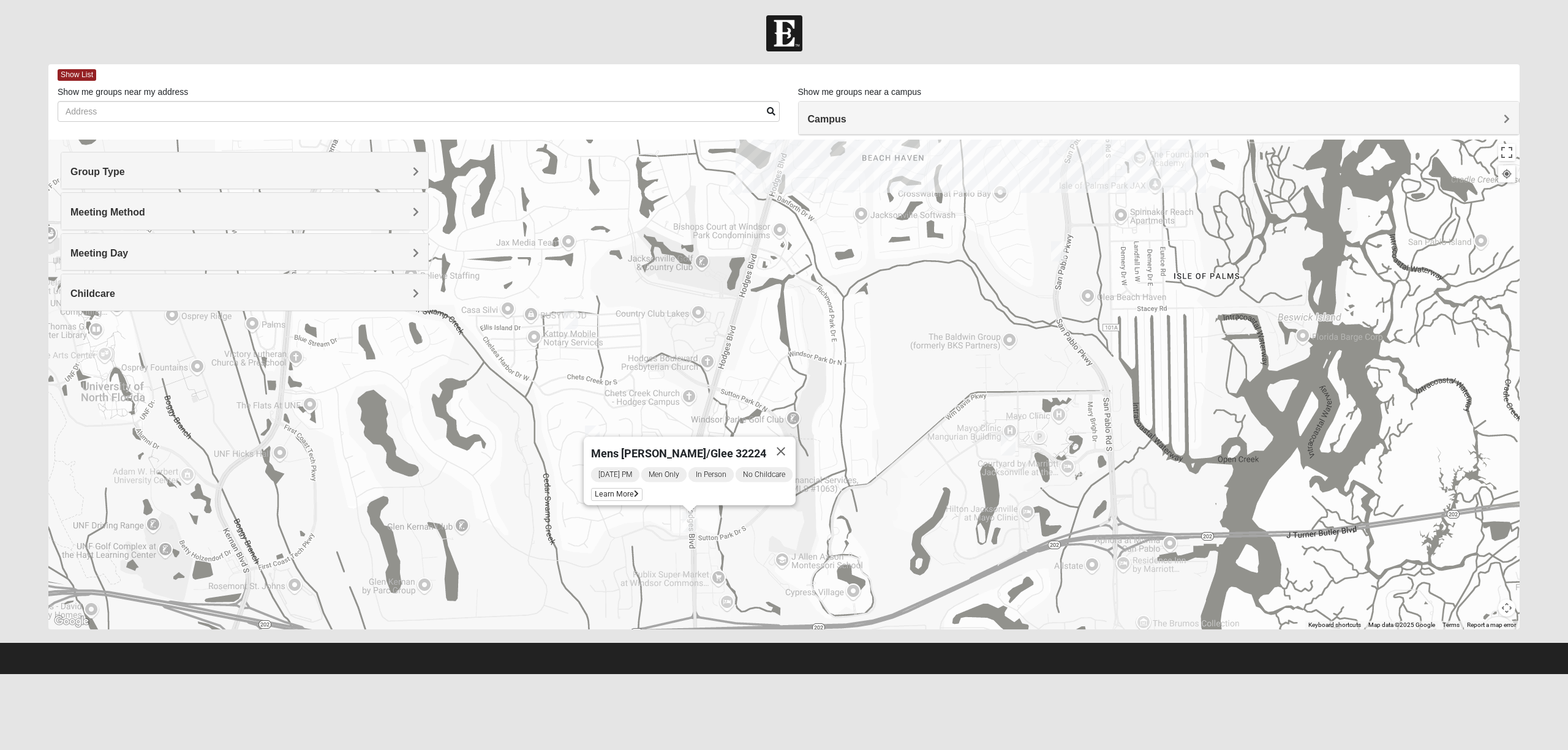
drag, startPoint x: 669, startPoint y: 469, endPoint x: 677, endPoint y: 406, distance: 63.5
click at [677, 406] on div "Mens [PERSON_NAME]/Glee 32224 [DATE] PM Men Only In Person No Childcare Learn M…" at bounding box center [784, 384] width 1472 height 490
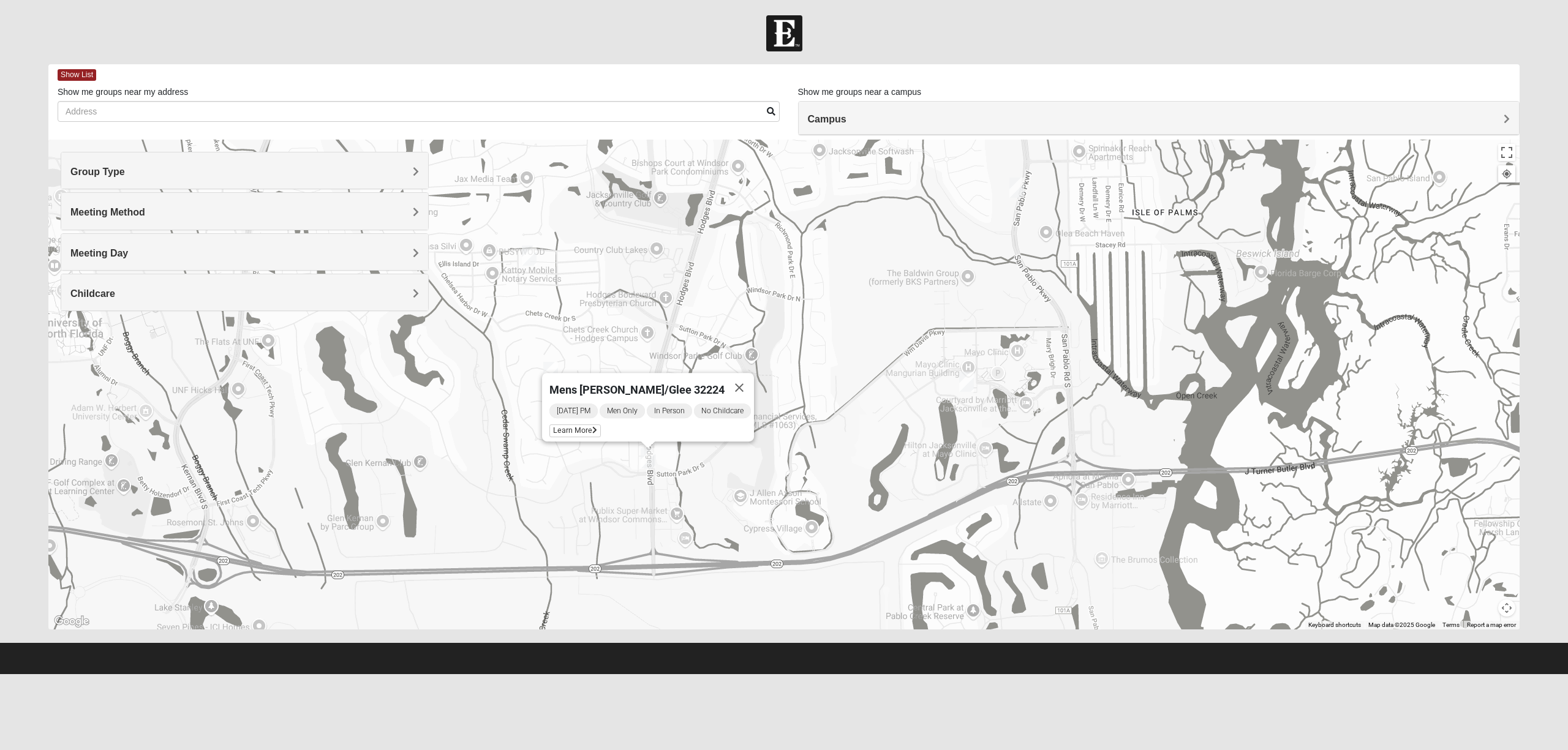
drag, startPoint x: 613, startPoint y: 550, endPoint x: 570, endPoint y: 486, distance: 77.1
click at [570, 486] on div "Mens [PERSON_NAME]/Glee 32224 [DATE] PM Men Only In Person No Childcare Learn M…" at bounding box center [784, 384] width 1472 height 490
click at [967, 375] on img "Mens Schell 32224" at bounding box center [966, 382] width 15 height 20
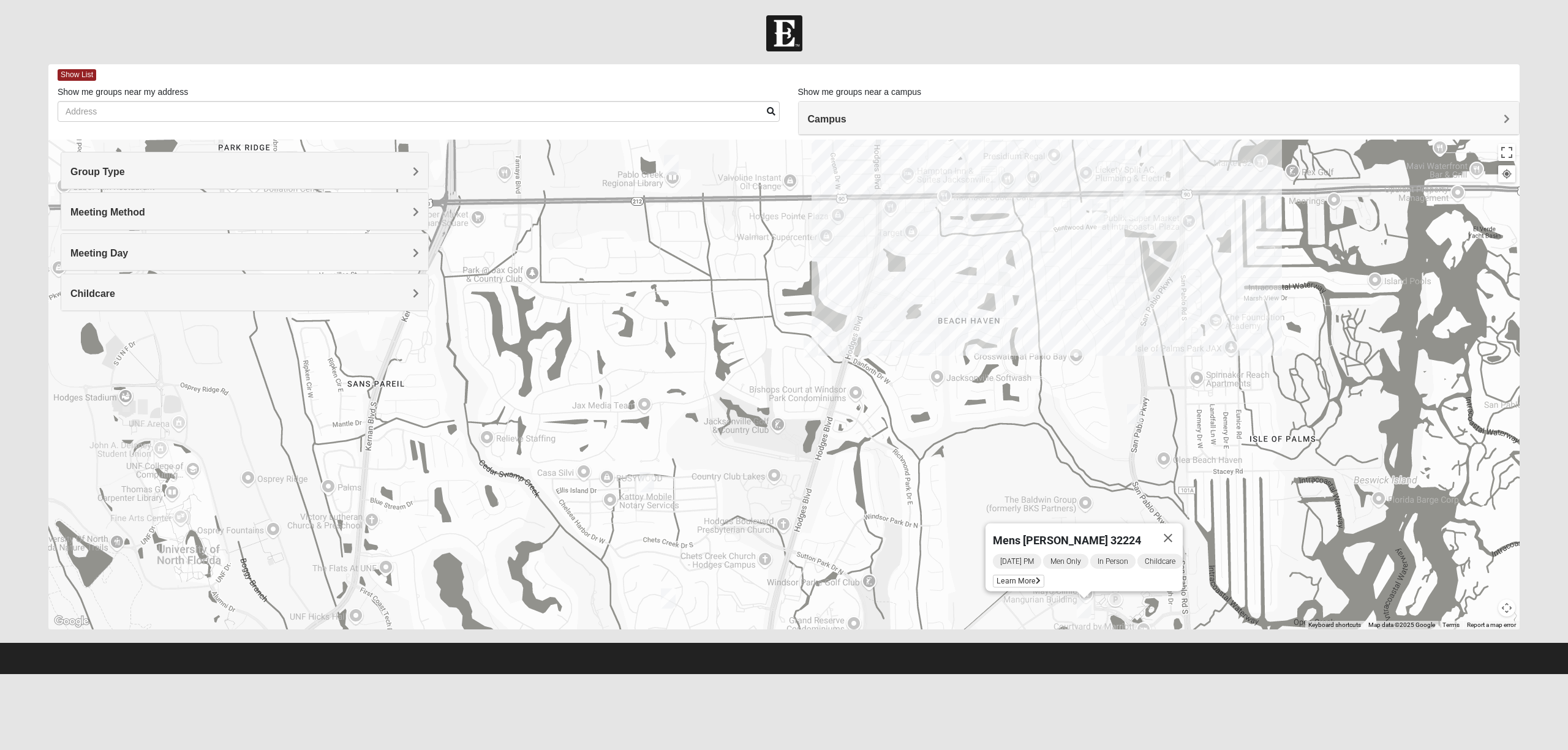
drag, startPoint x: 699, startPoint y: 365, endPoint x: 815, endPoint y: 422, distance: 129.2
click at [818, 562] on div "Mens [PERSON_NAME] 32224 [DATE] PM Men Only In Person Childcare Learn More" at bounding box center [784, 384] width 1472 height 490
click at [809, 347] on img "1825 Mens Cason 32224" at bounding box center [811, 349] width 15 height 20
